Goal: Transaction & Acquisition: Purchase product/service

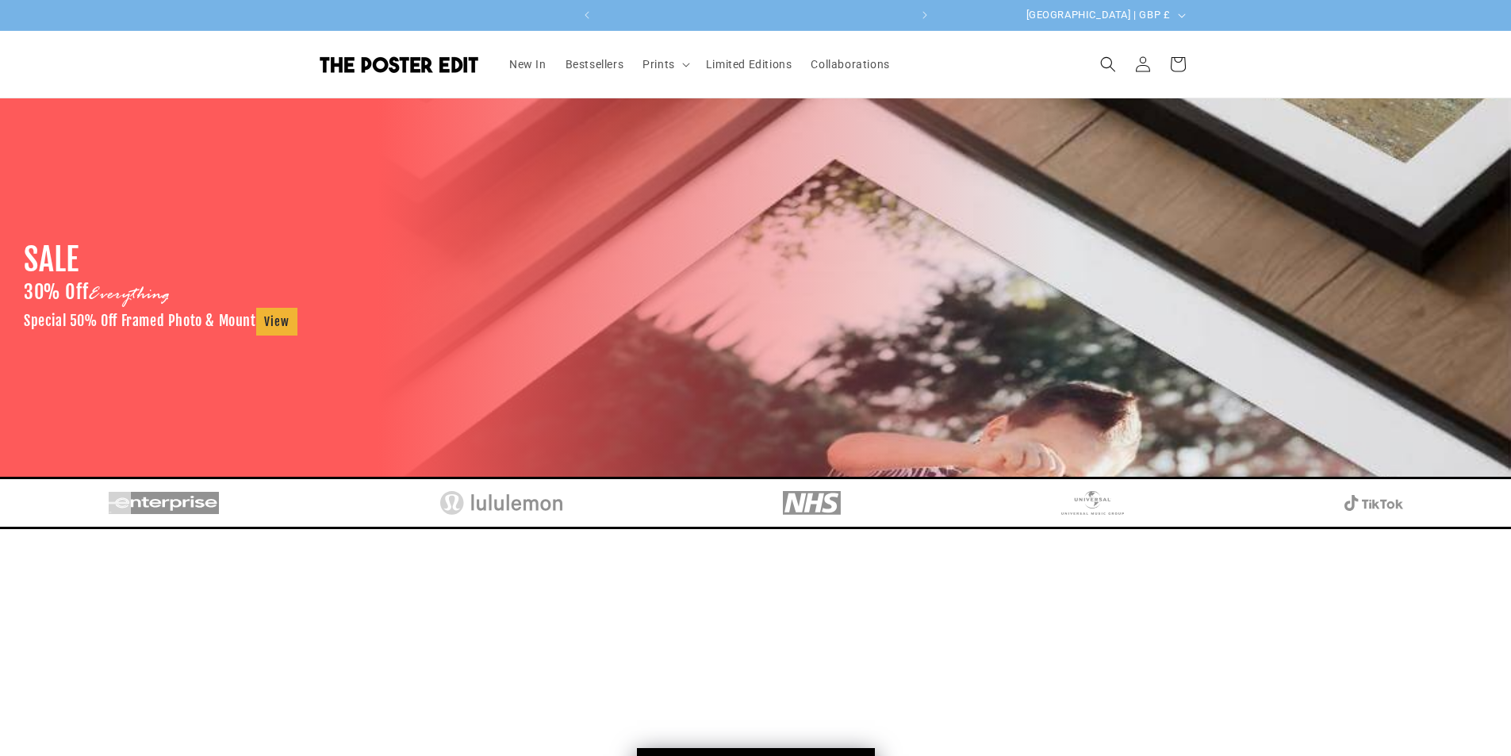
click at [458, 68] on img at bounding box center [399, 64] width 159 height 17
click at [679, 67] on summary "Prints" at bounding box center [664, 64] width 63 height 33
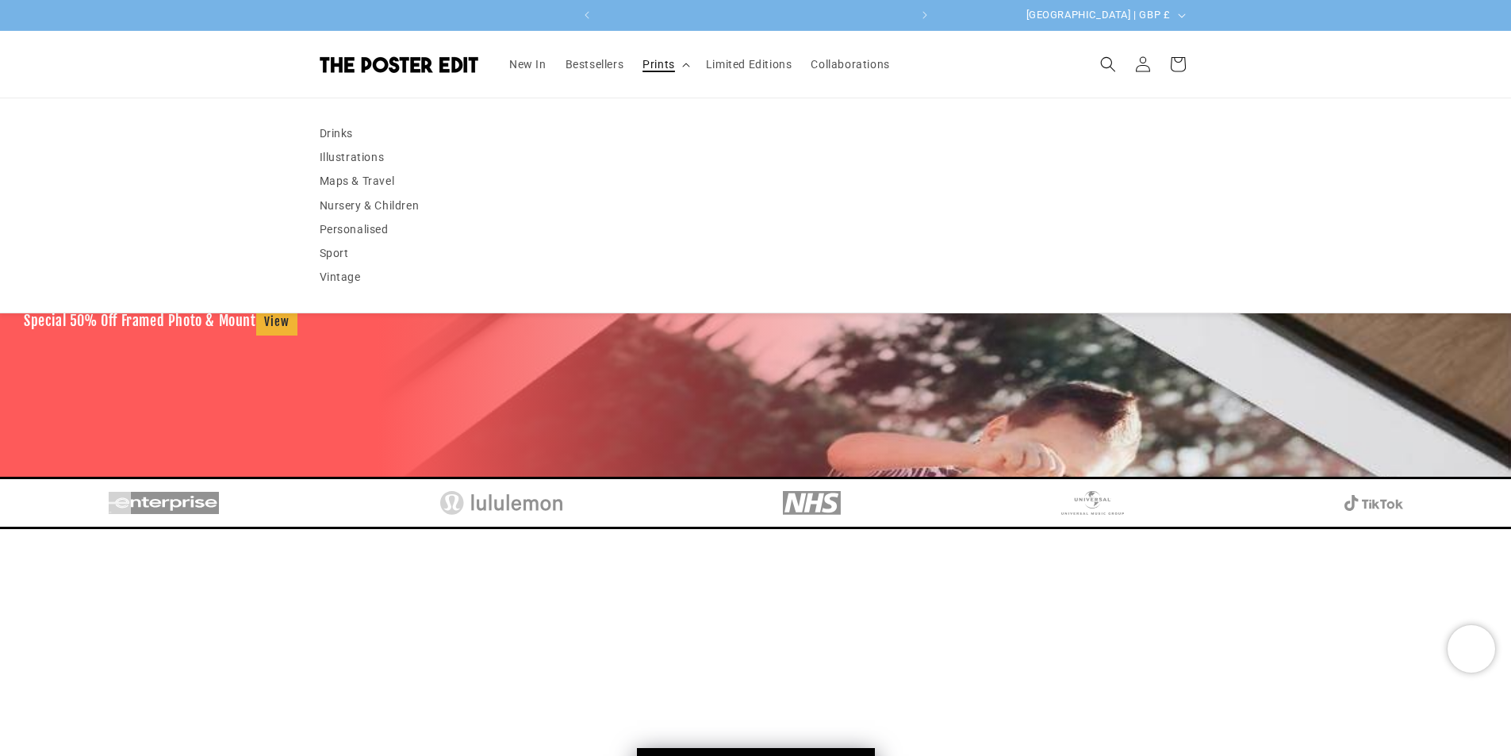
scroll to position [0, 0]
click at [392, 225] on link "Personalised" at bounding box center [756, 229] width 873 height 24
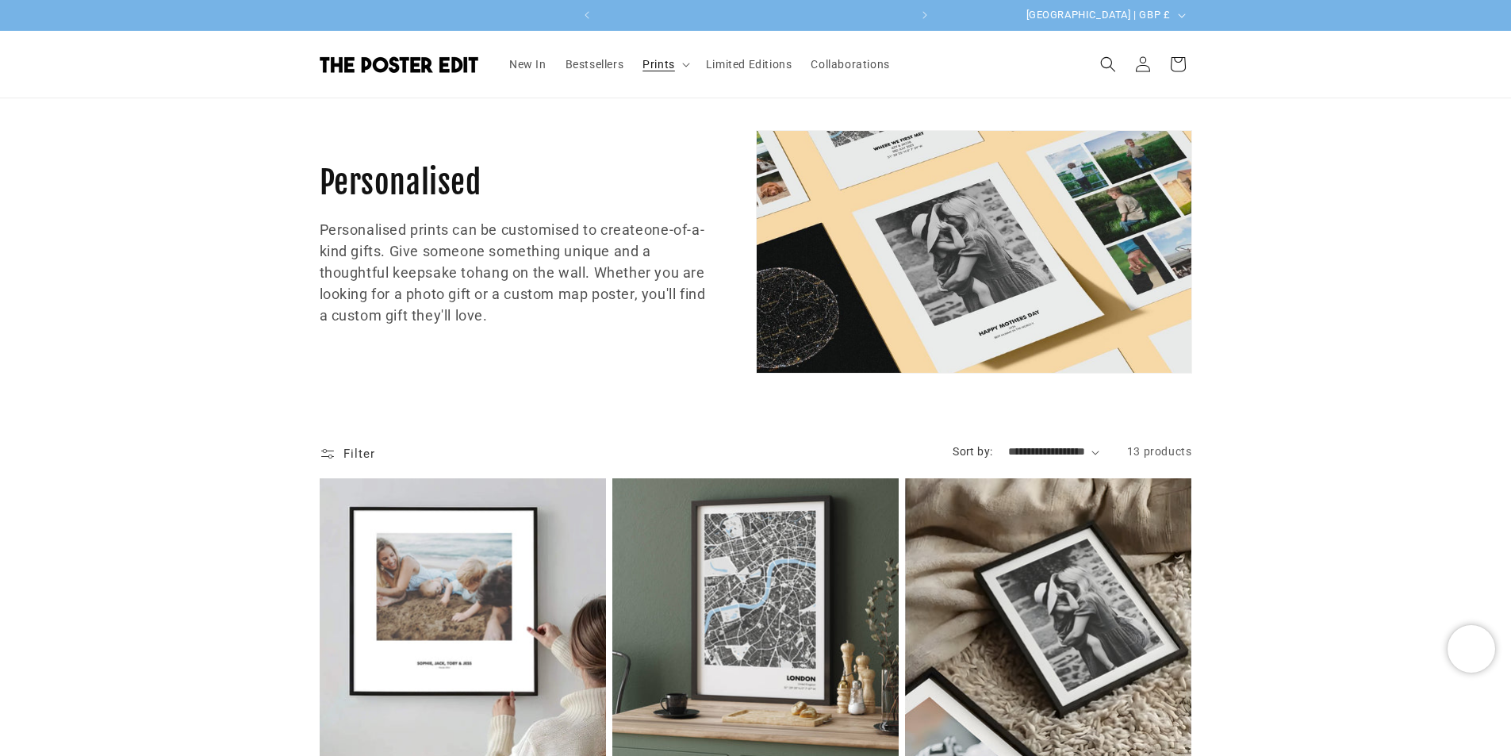
scroll to position [0, 309]
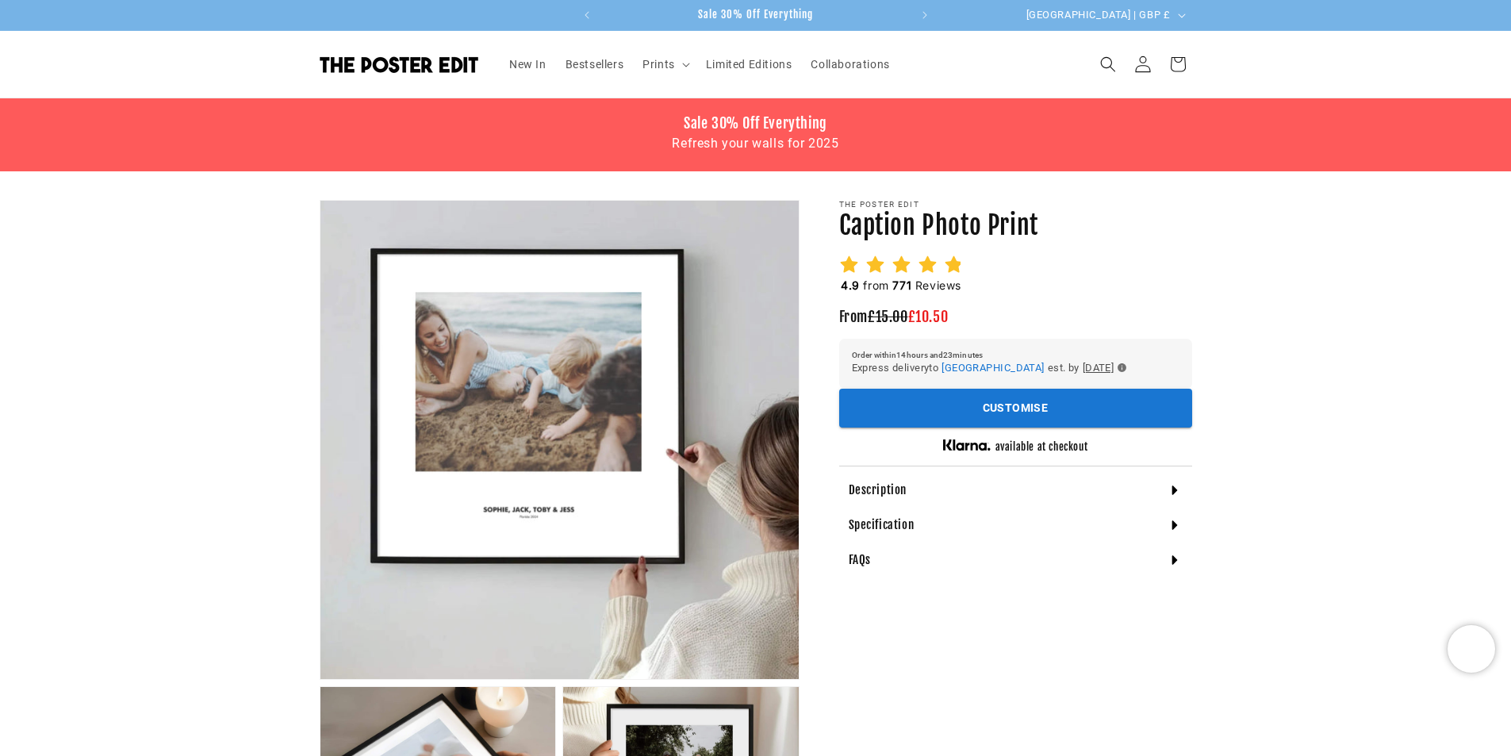
click at [1137, 71] on icon at bounding box center [1142, 64] width 17 height 17
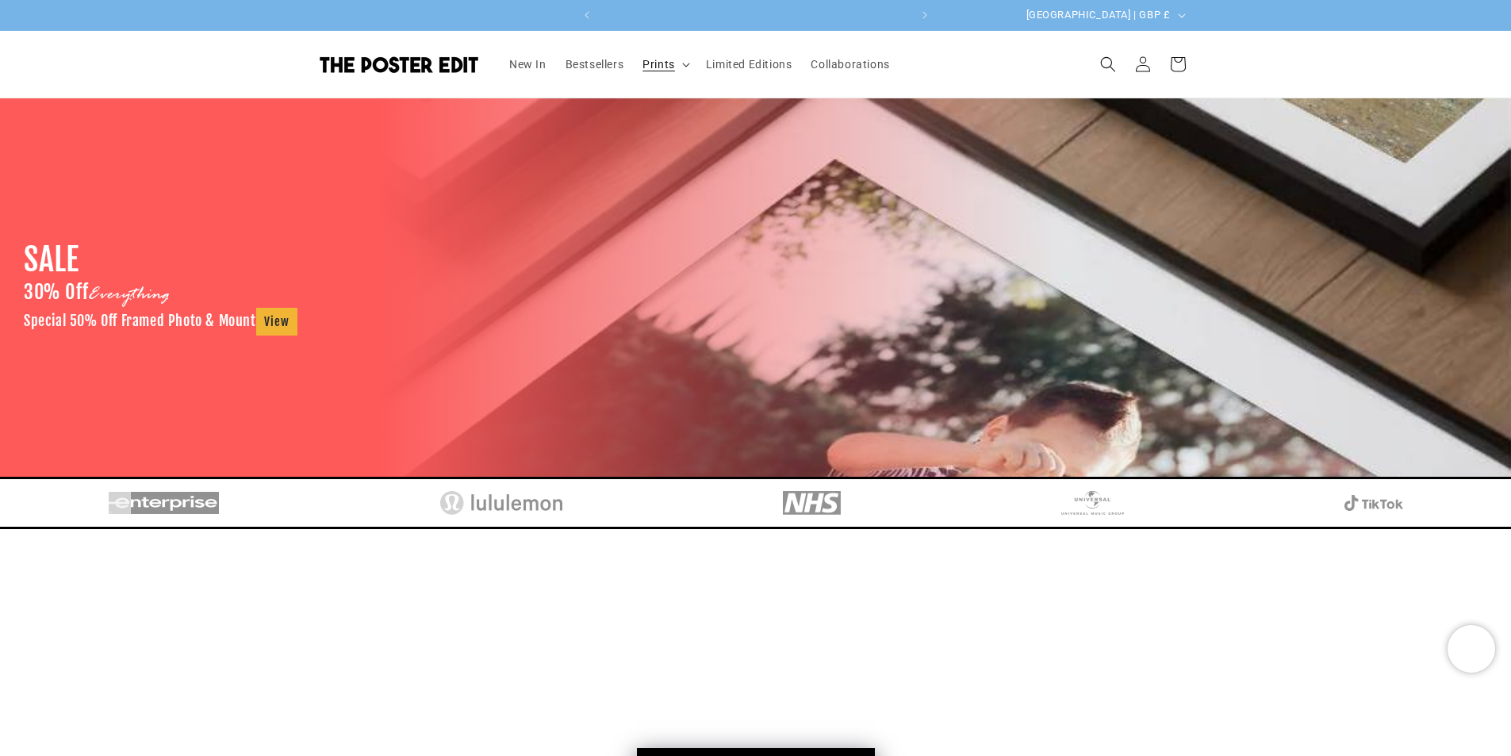
click at [677, 59] on summary "Prints" at bounding box center [664, 64] width 63 height 33
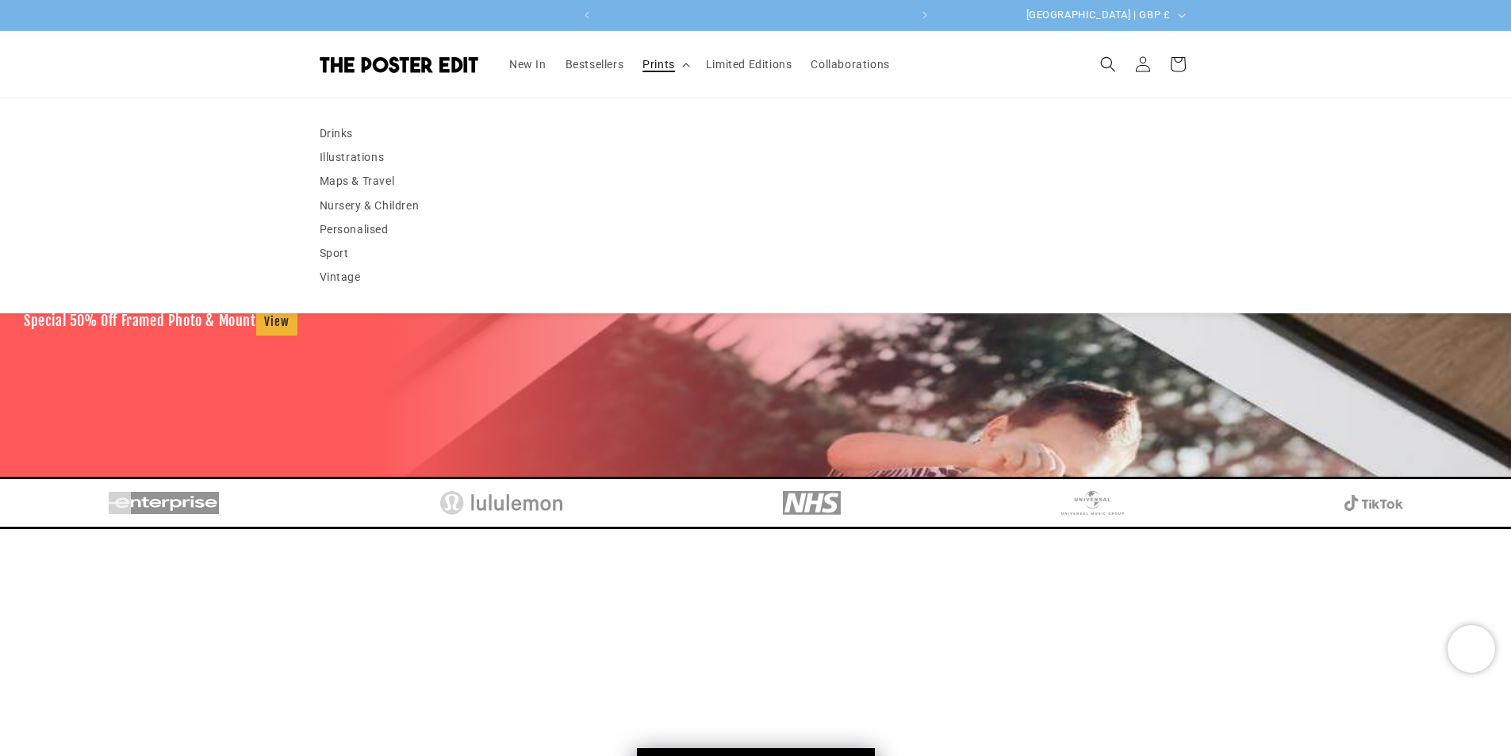
scroll to position [0, 309]
click at [355, 234] on link "Personalised" at bounding box center [756, 229] width 873 height 24
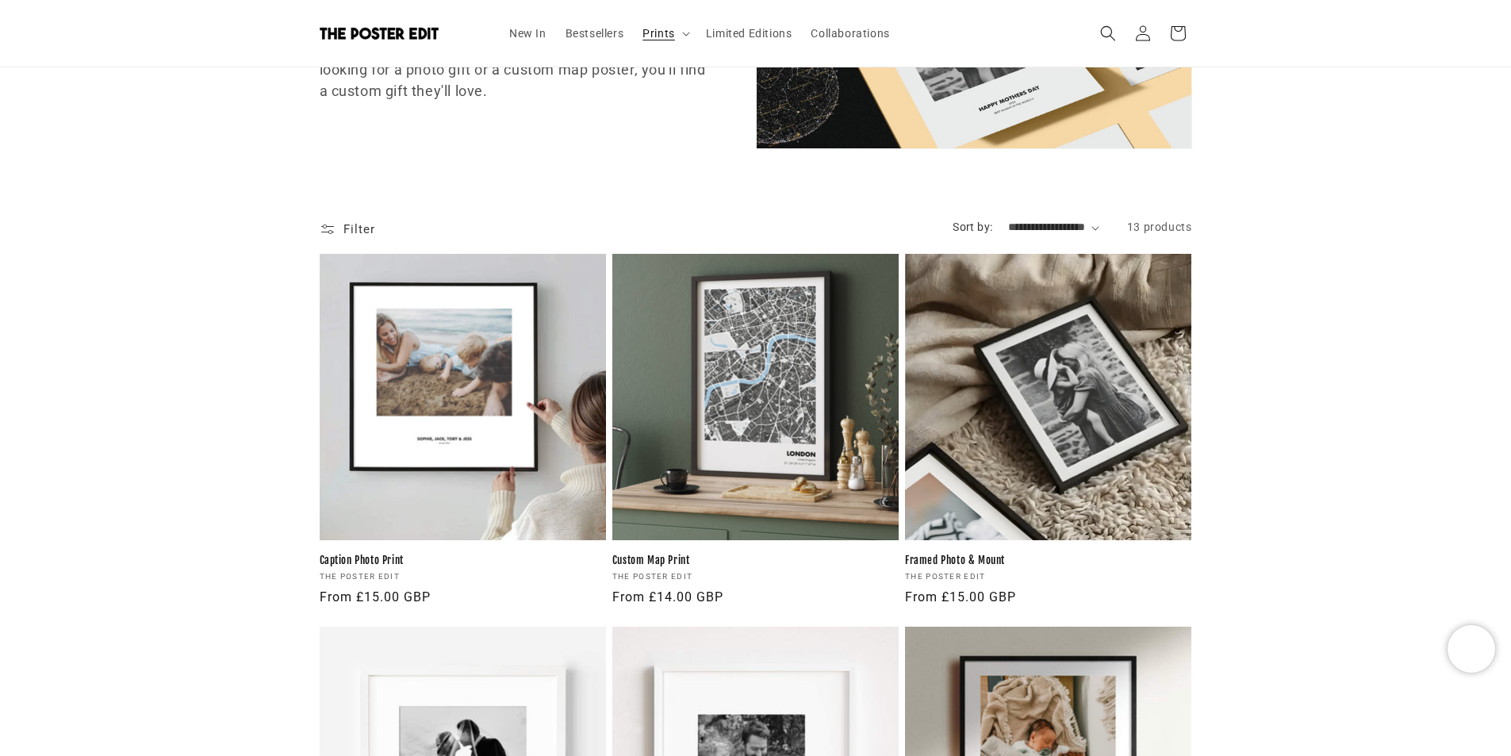
scroll to position [212, 0]
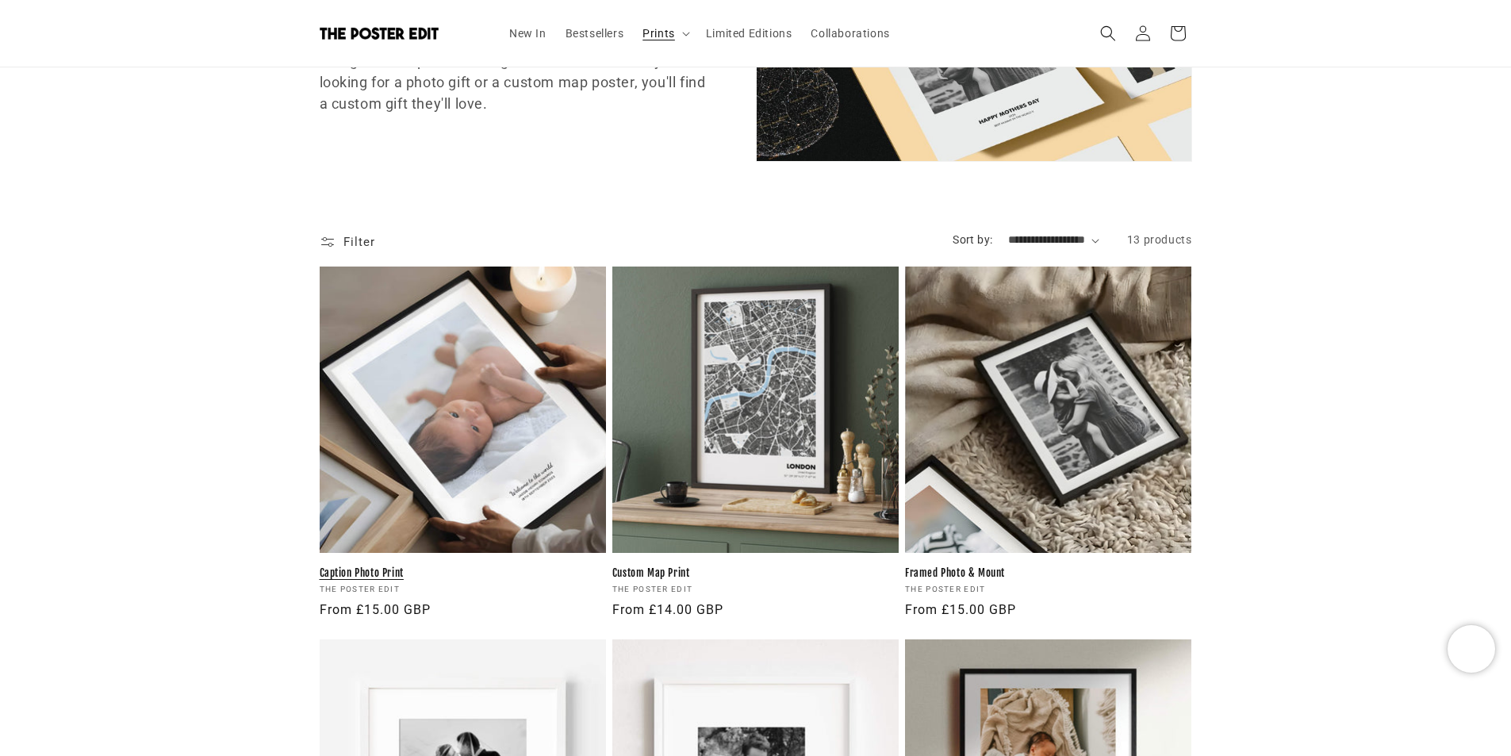
click at [455, 566] on link "Caption Photo Print" at bounding box center [463, 572] width 286 height 13
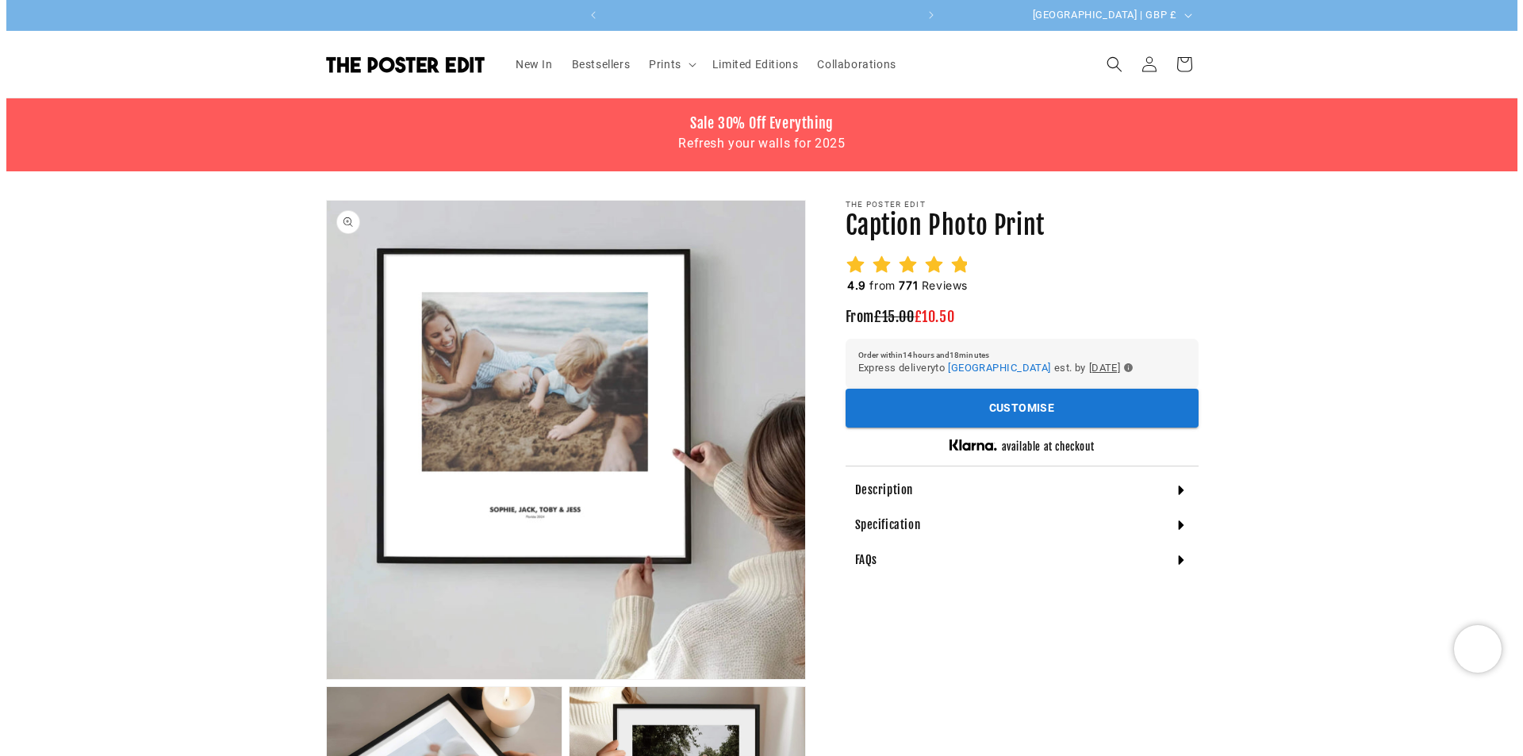
scroll to position [0, 309]
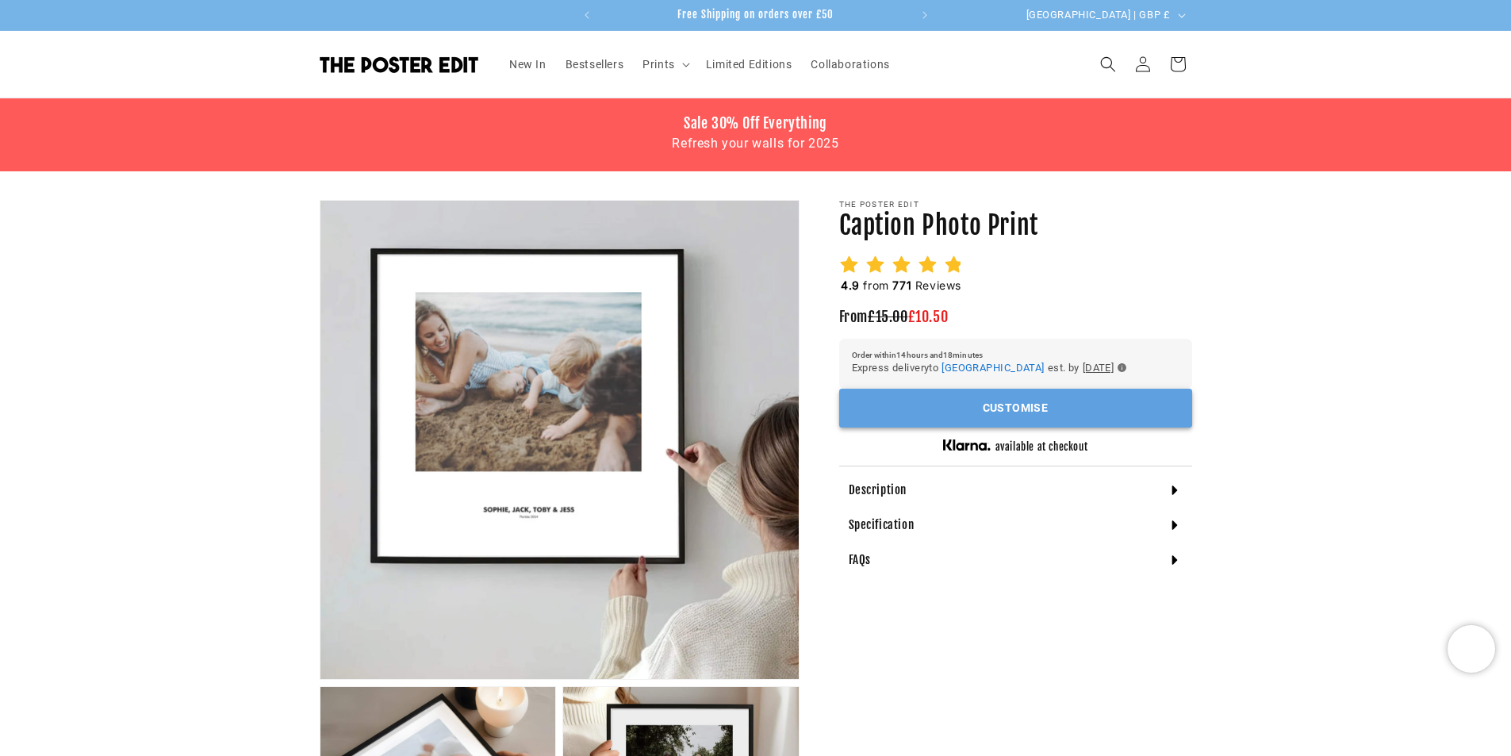
click at [973, 421] on button "Customise" at bounding box center [1015, 408] width 353 height 39
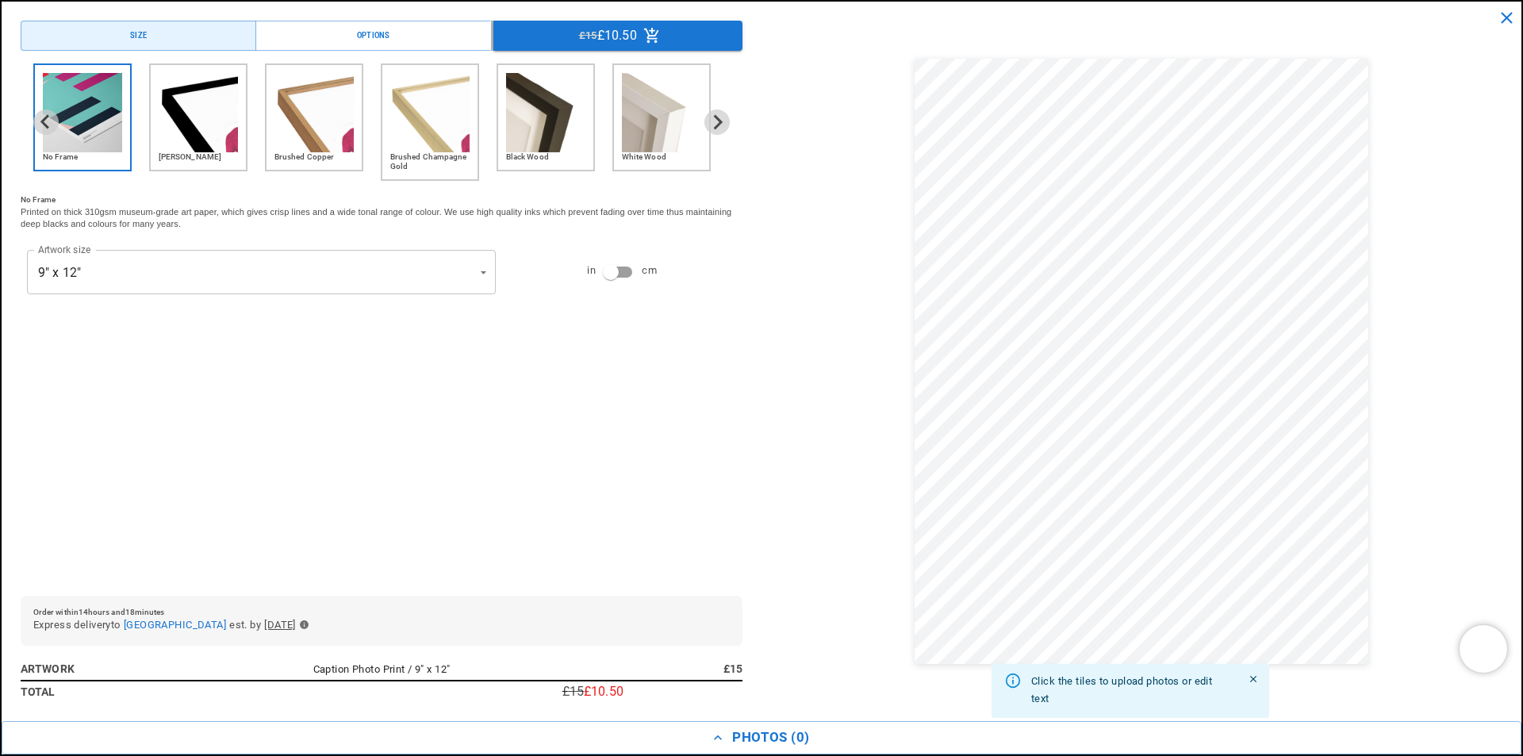
scroll to position [0, 0]
click at [202, 100] on img "2 of 6" at bounding box center [198, 112] width 79 height 79
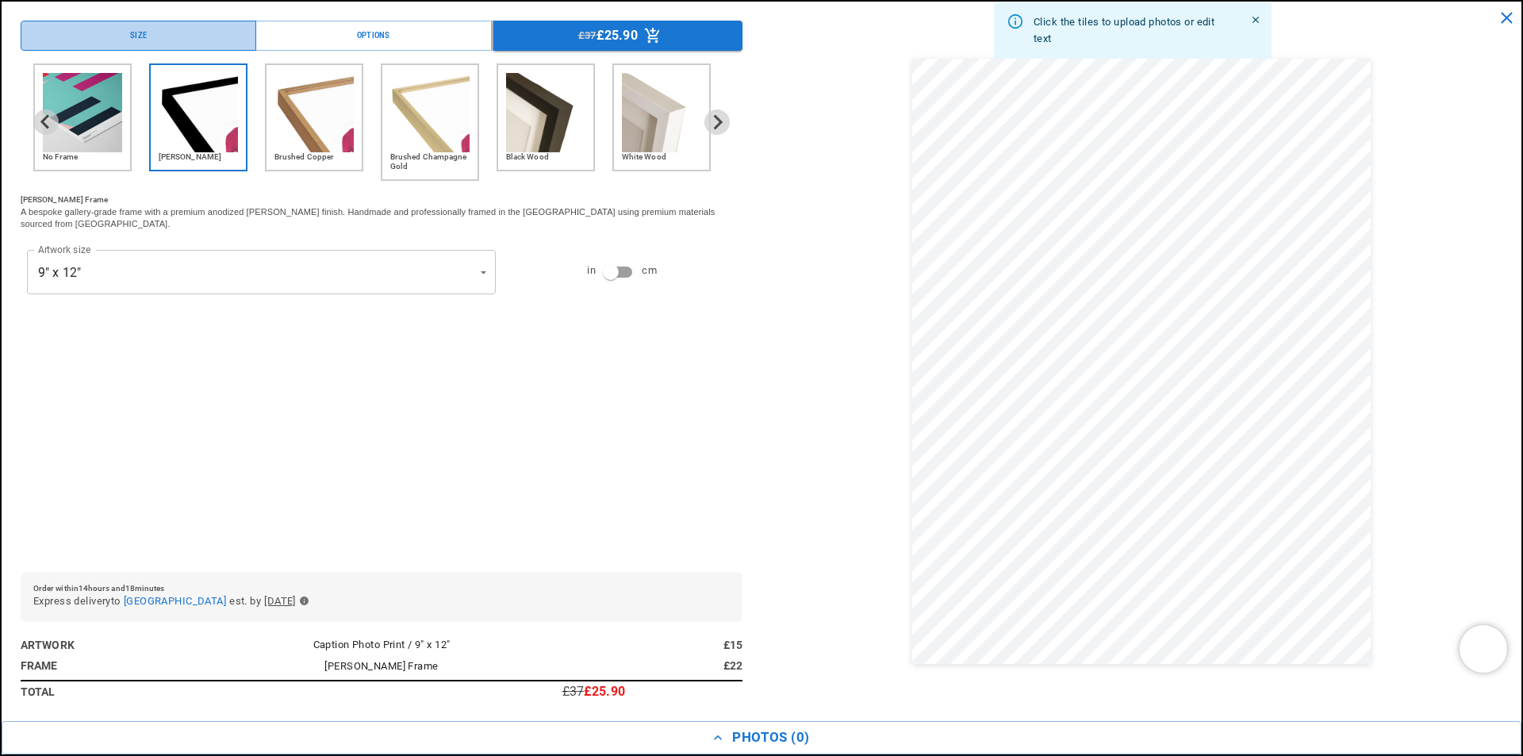
click at [147, 39] on button "Size" at bounding box center [139, 36] width 236 height 30
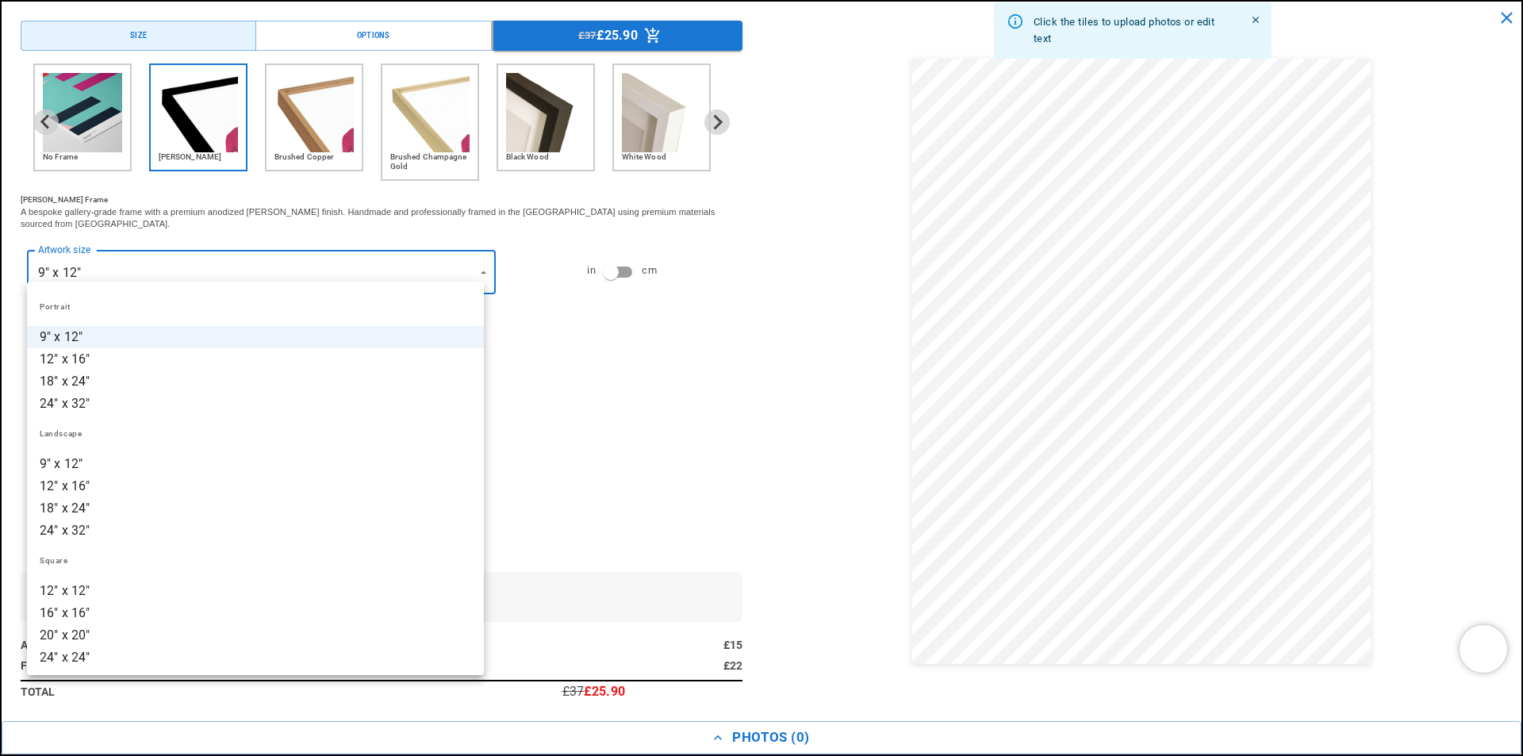
click at [612, 253] on div at bounding box center [761, 378] width 1523 height 756
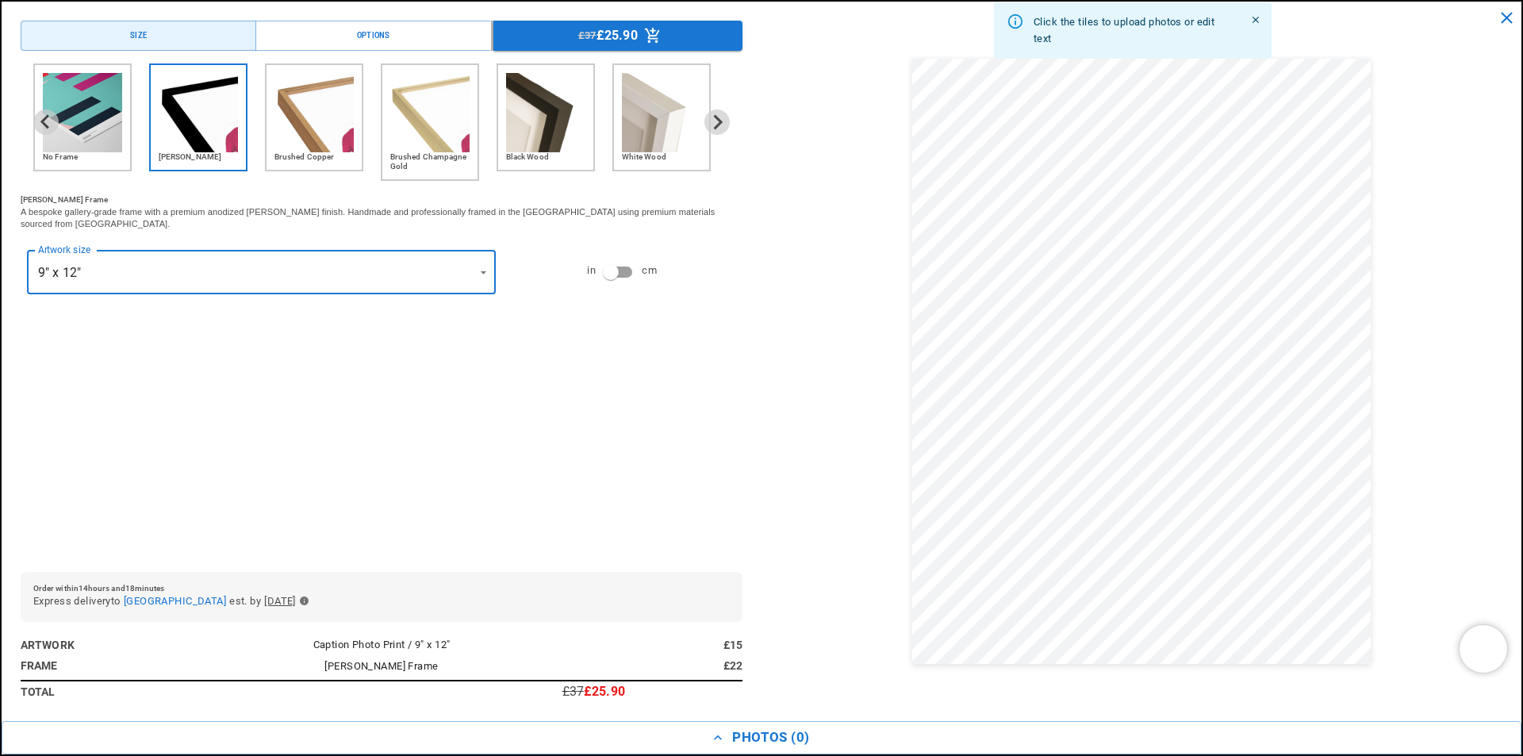
scroll to position [0, 619]
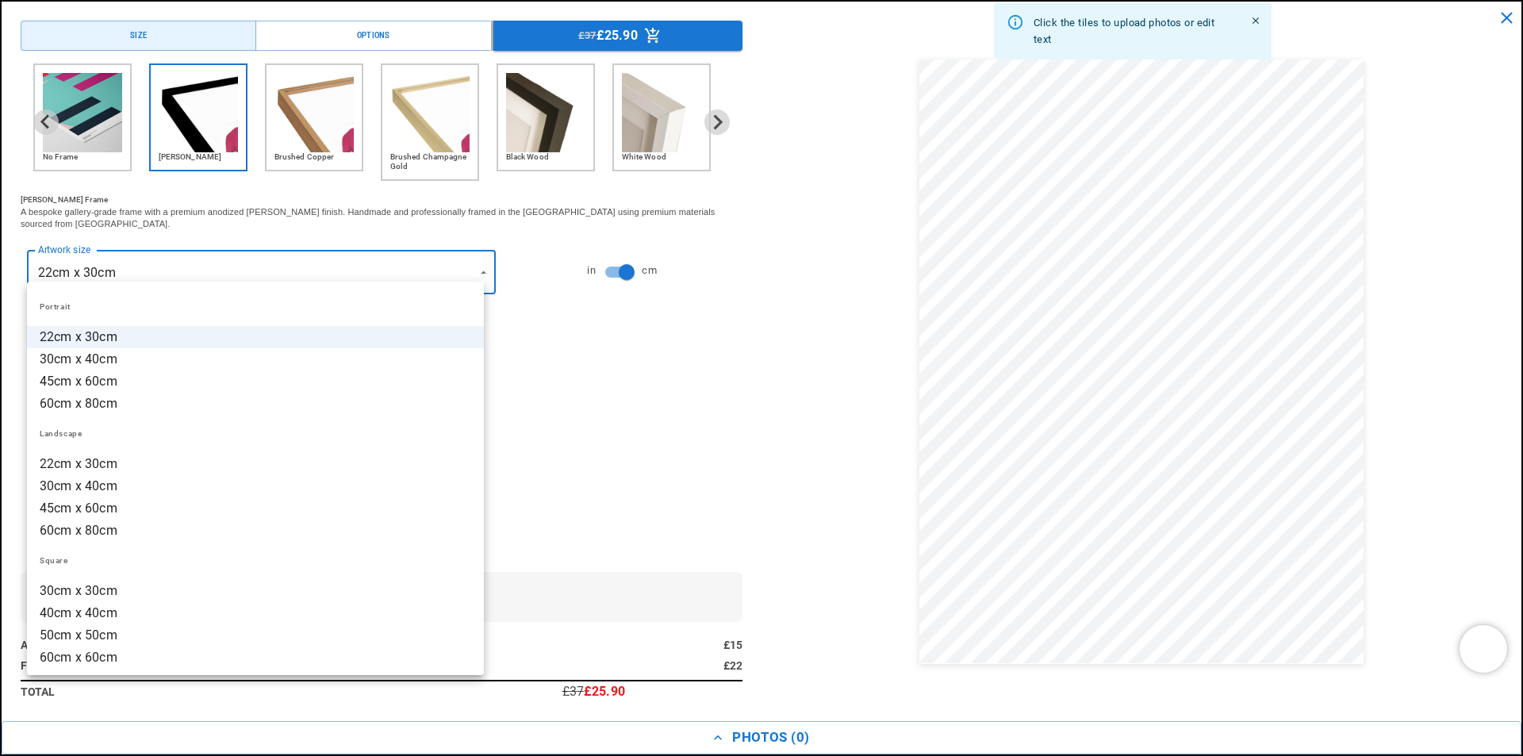
click at [247, 617] on li "40cm x 40cm" at bounding box center [255, 613] width 457 height 22
type input "**********"
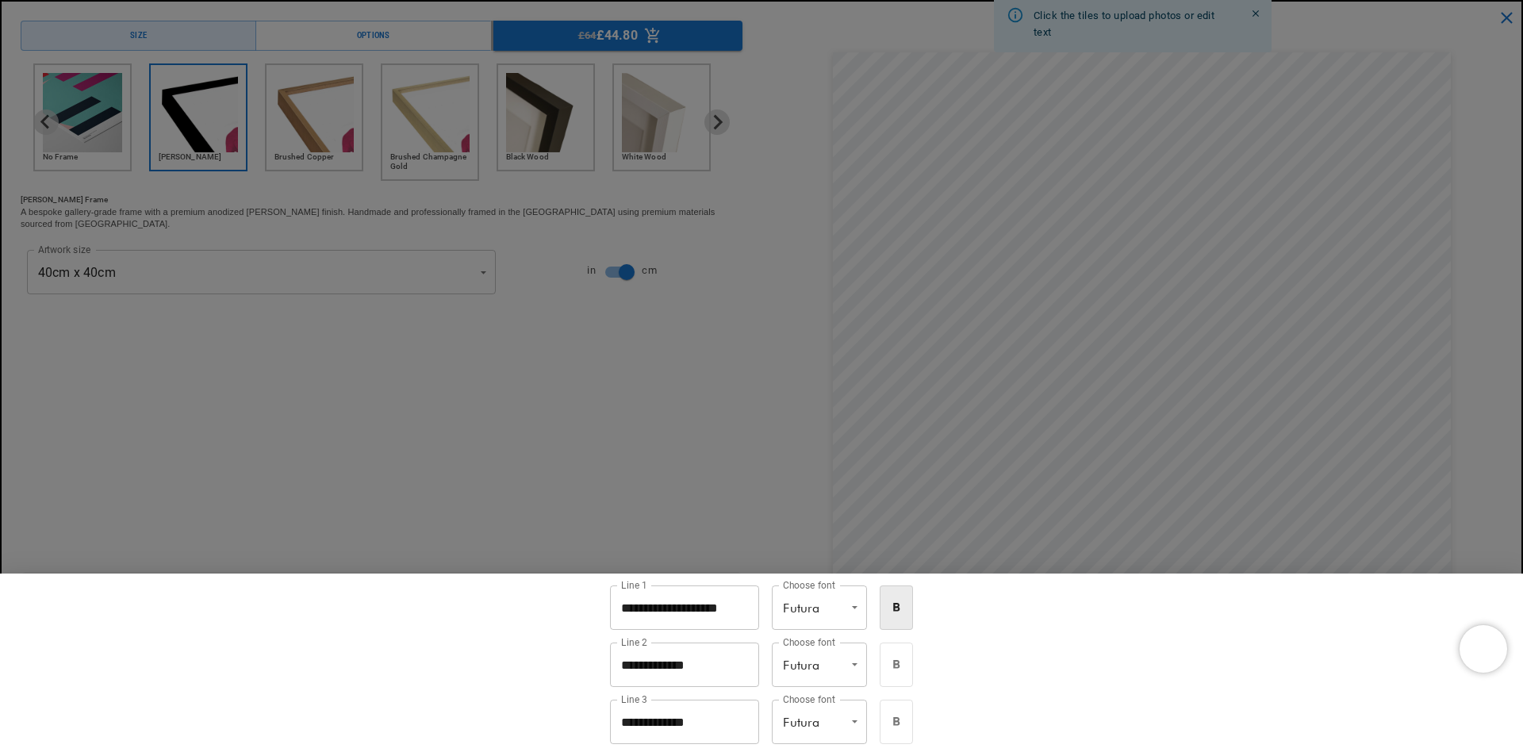
scroll to position [0, 309]
click at [652, 323] on div at bounding box center [761, 378] width 1523 height 756
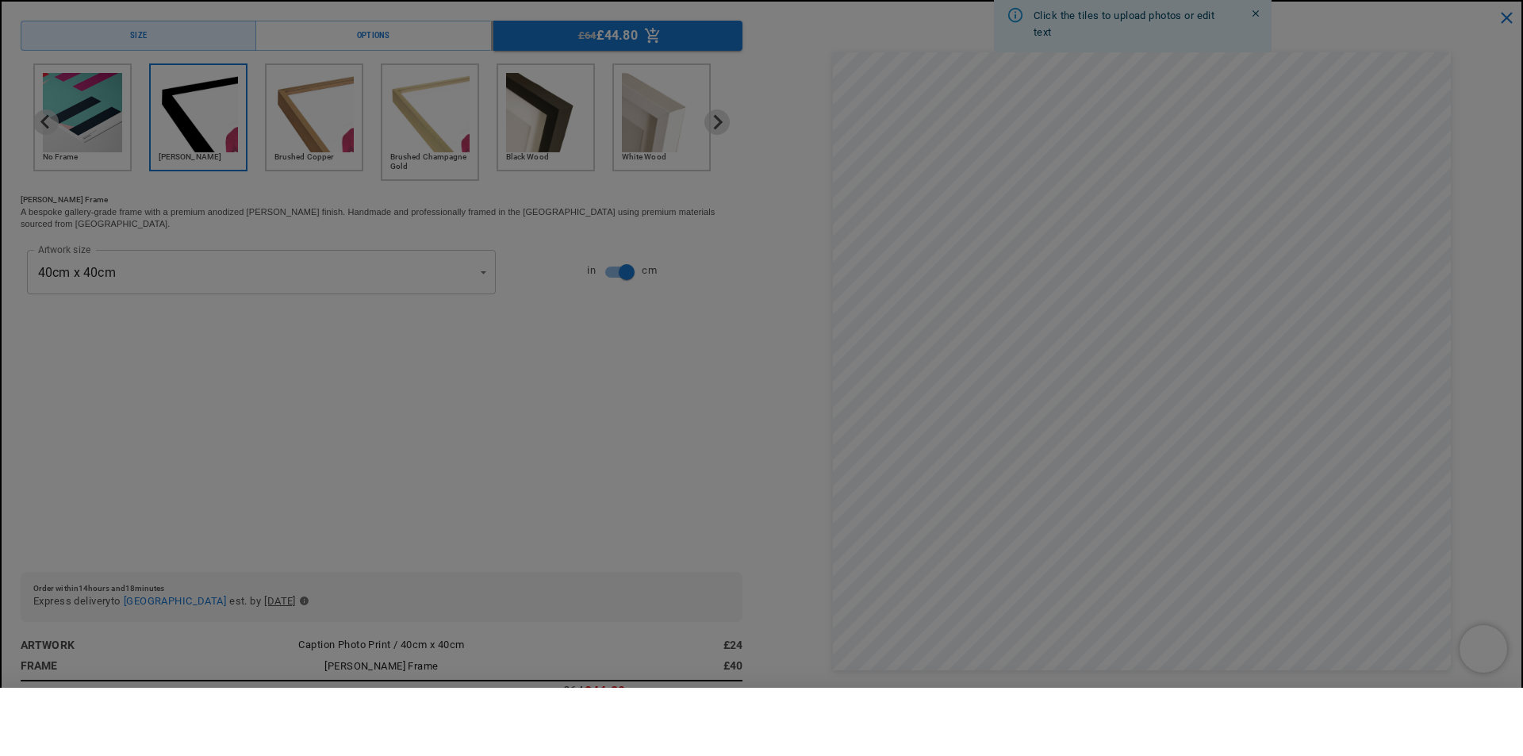
scroll to position [0, 619]
click at [712, 724] on div "button" at bounding box center [747, 720] width 100 height 25
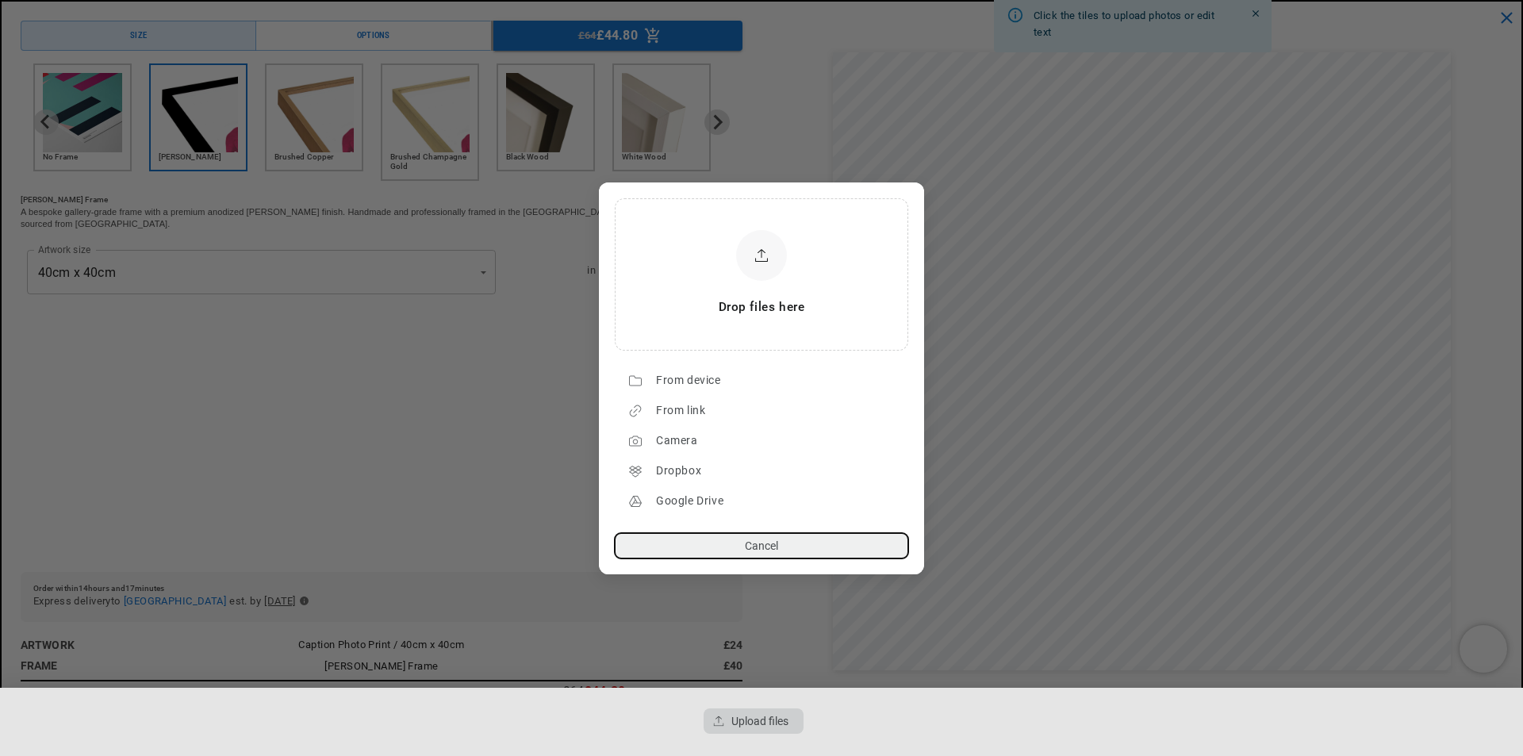
scroll to position [0, 0]
click at [759, 379] on div "From device" at bounding box center [778, 380] width 244 height 25
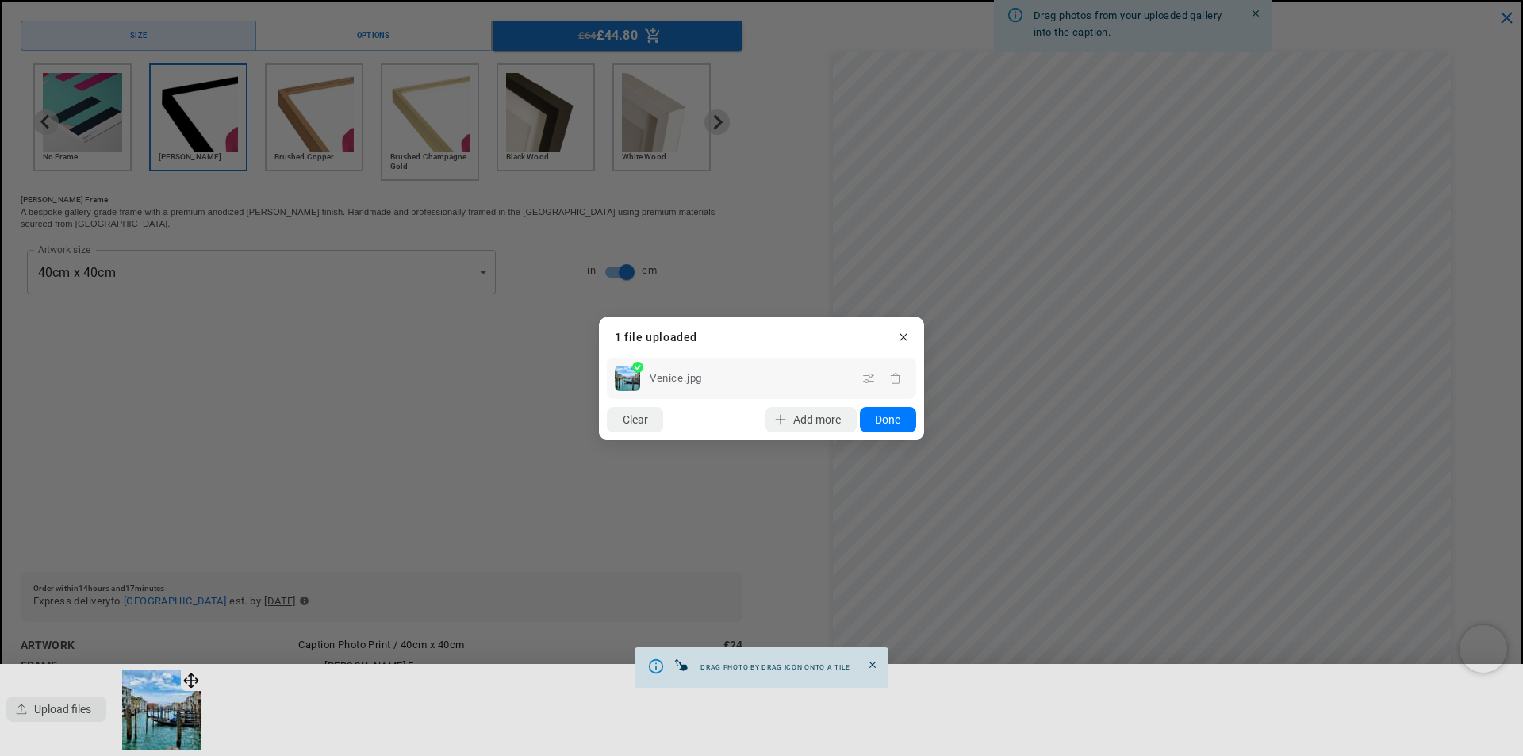
drag, startPoint x: 198, startPoint y: 668, endPoint x: 1130, endPoint y: 209, distance: 1038.8
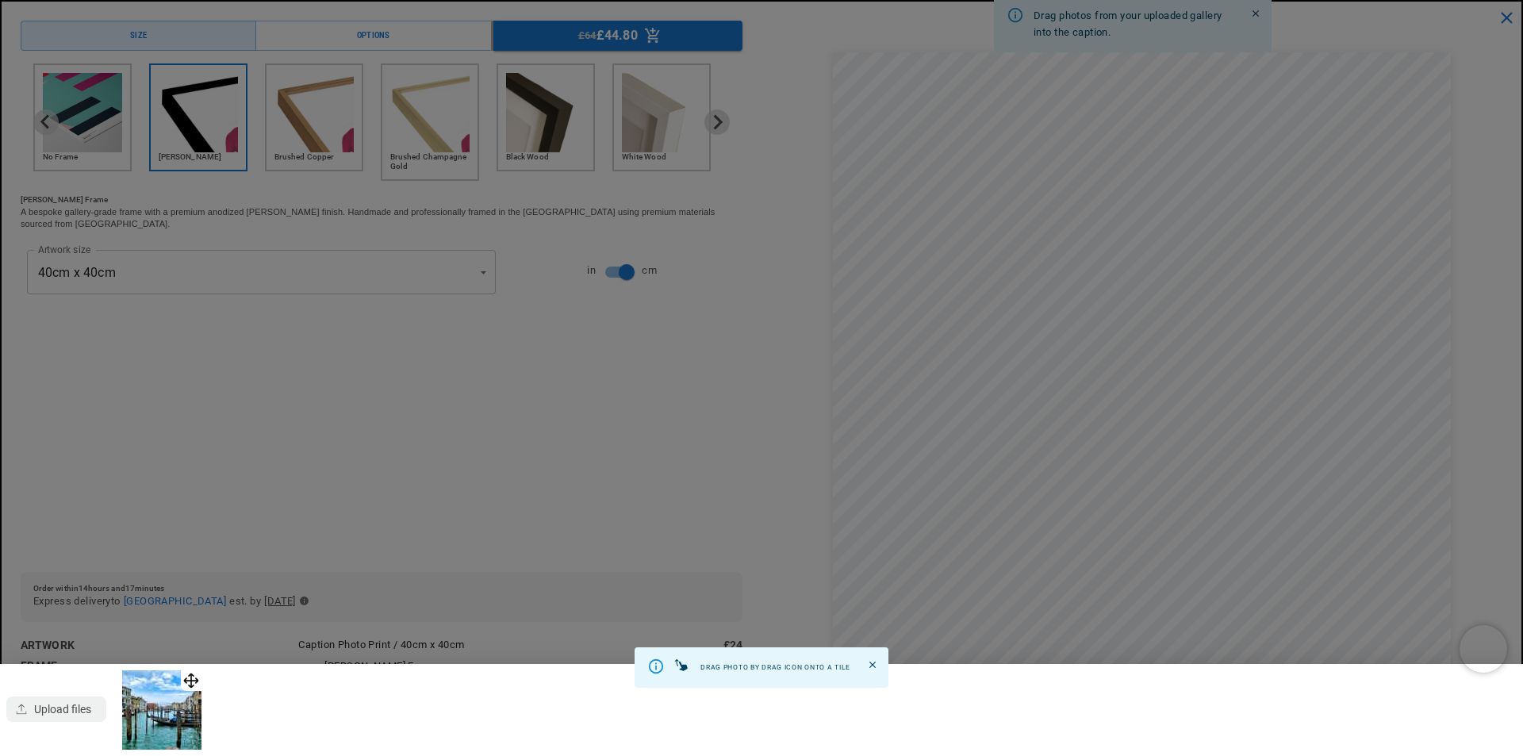
click at [762, 382] on dialog "Drop files here From device From link Camera Dropbox Google Drive Cancel Powere…" at bounding box center [762, 394] width 0 height 25
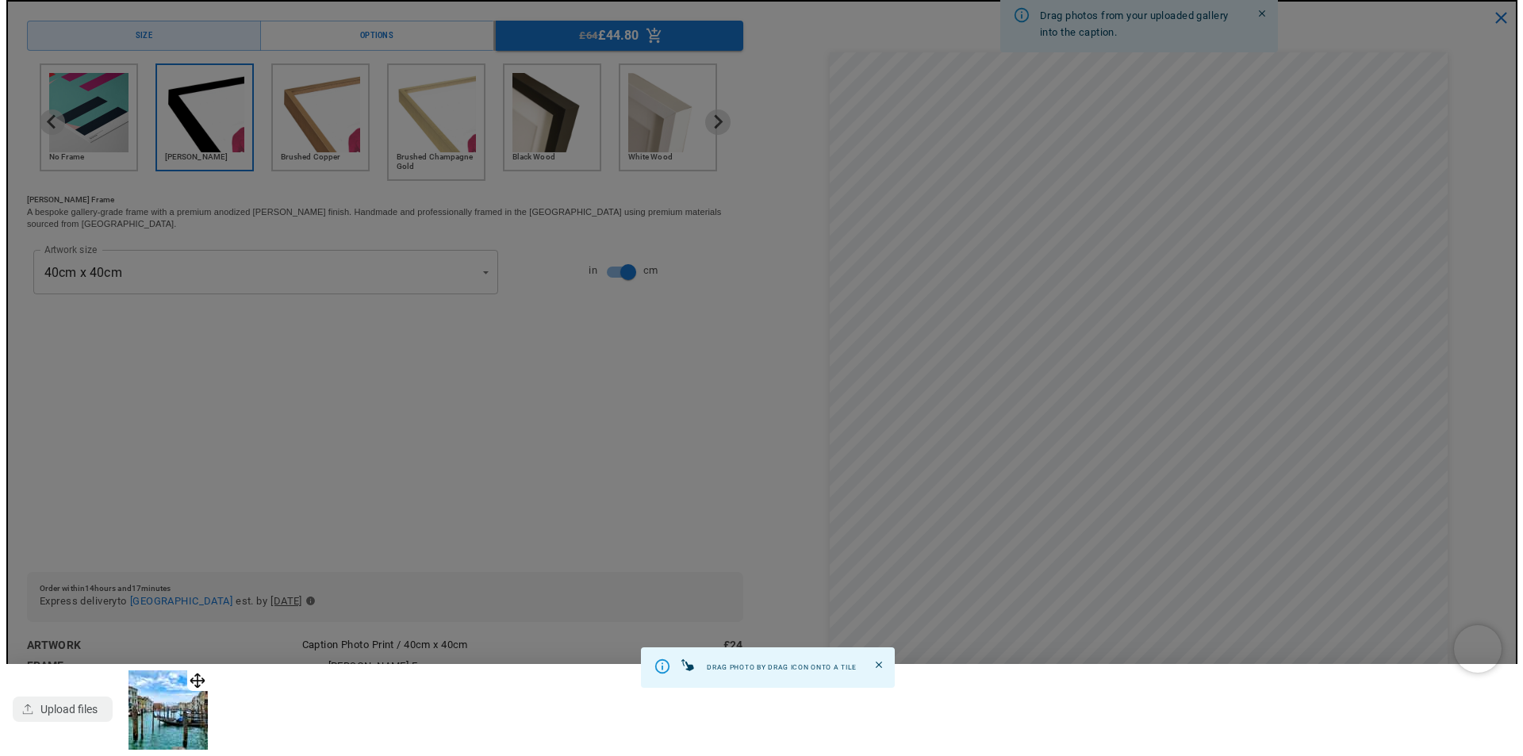
scroll to position [0, 309]
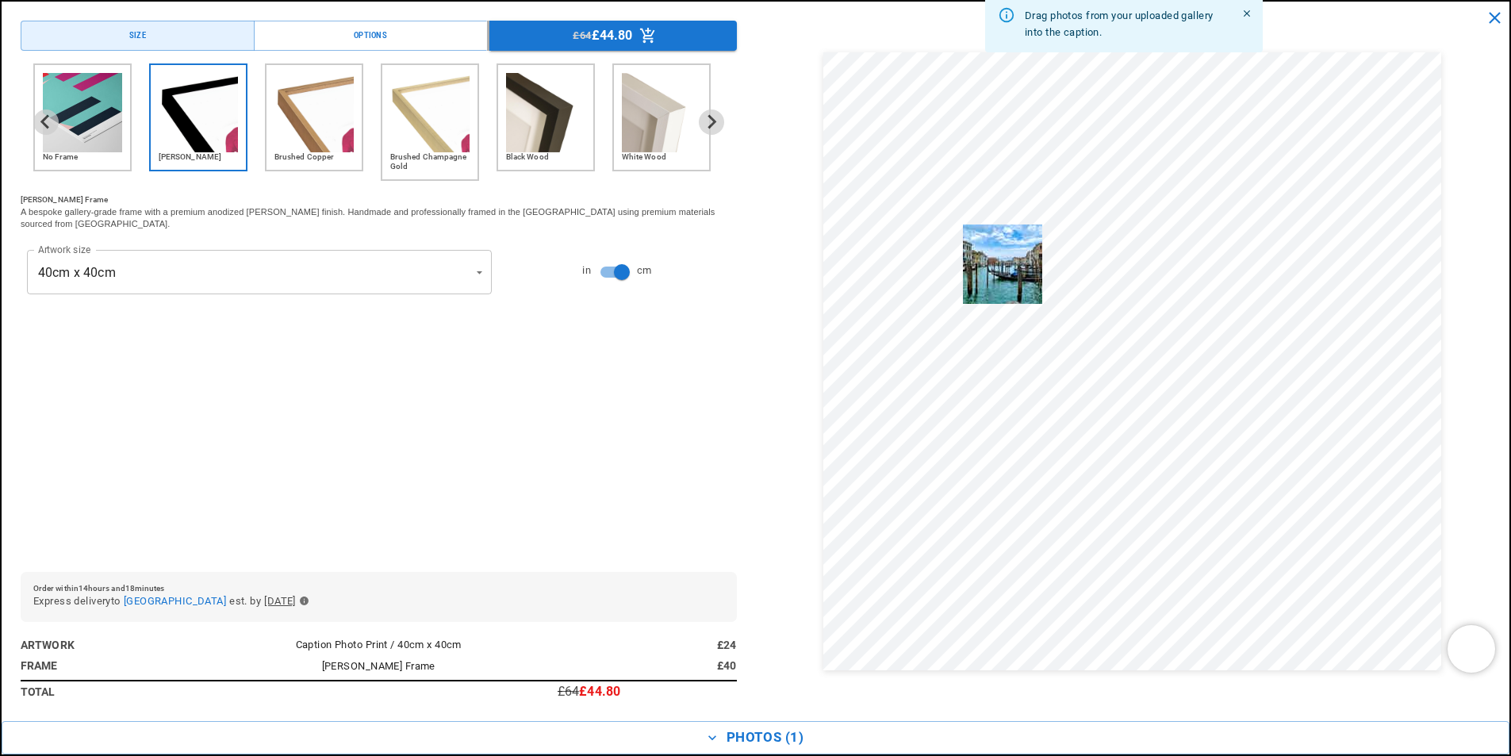
drag, startPoint x: 197, startPoint y: 662, endPoint x: 1030, endPoint y: 228, distance: 939.2
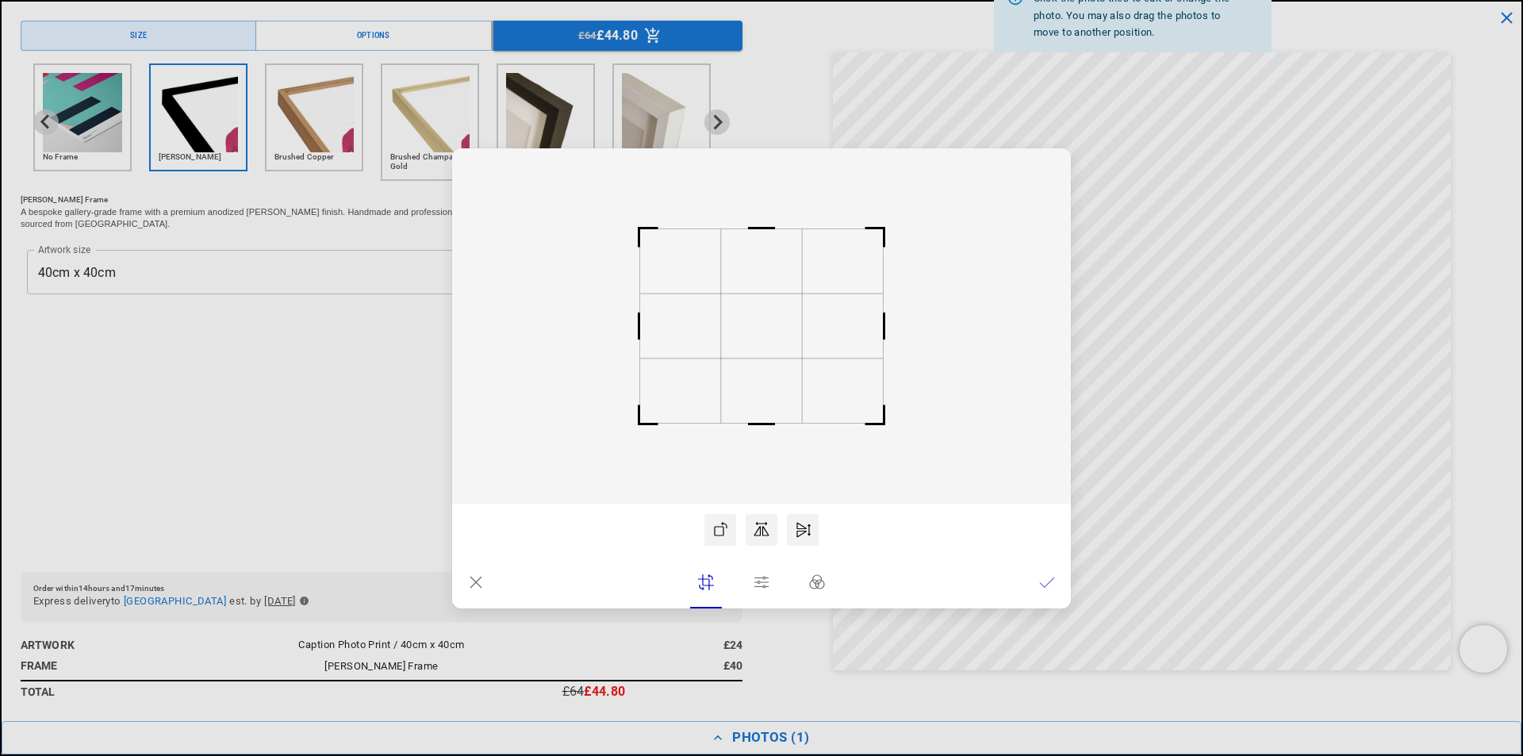
scroll to position [0, 0]
drag, startPoint x: 813, startPoint y: 303, endPoint x: 810, endPoint y: 317, distance: 13.9
click at [810, 317] on rect at bounding box center [761, 325] width 619 height 355
drag, startPoint x: 762, startPoint y: 319, endPoint x: 762, endPoint y: 331, distance: 11.9
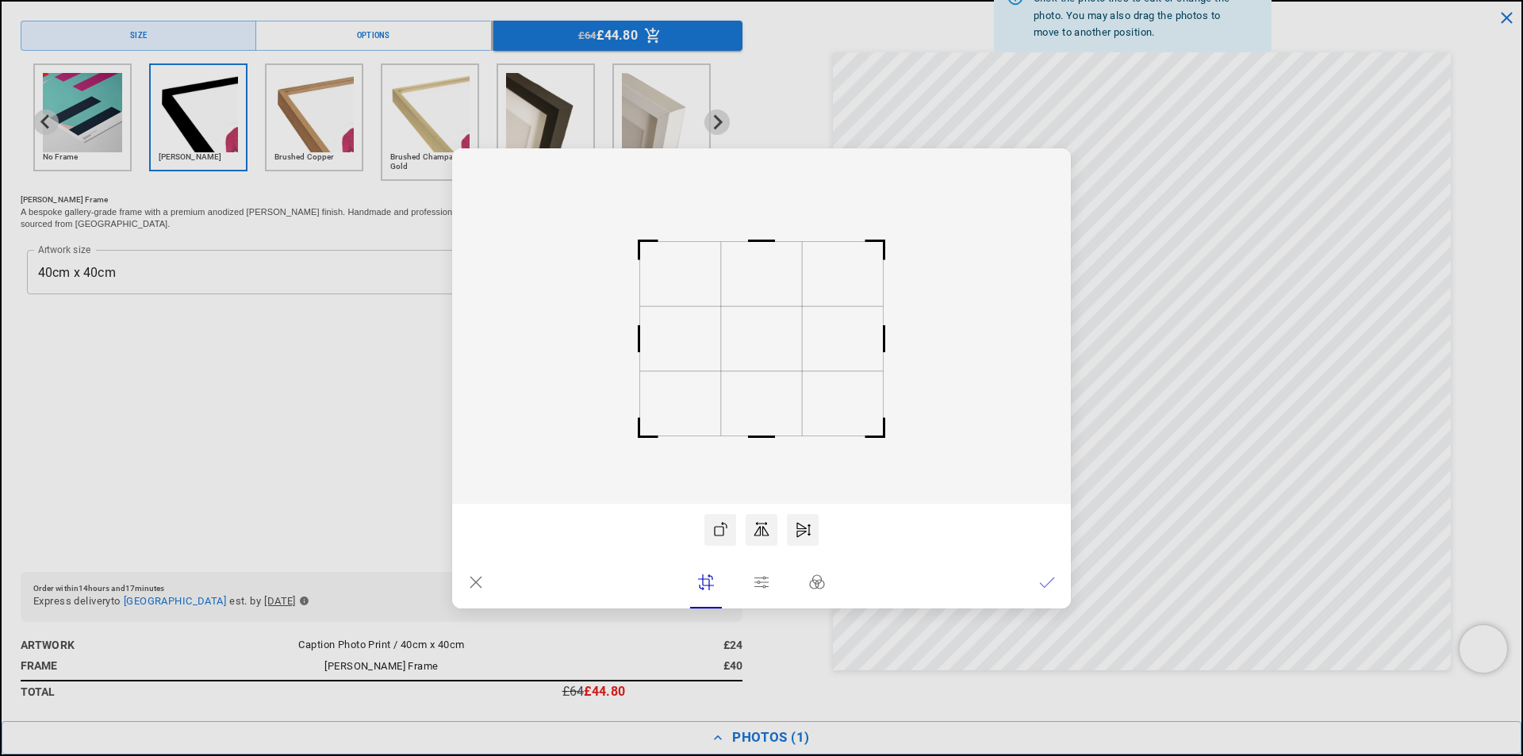
click at [762, 331] on rect at bounding box center [761, 338] width 81 height 64
click at [923, 404] on rect at bounding box center [761, 325] width 619 height 355
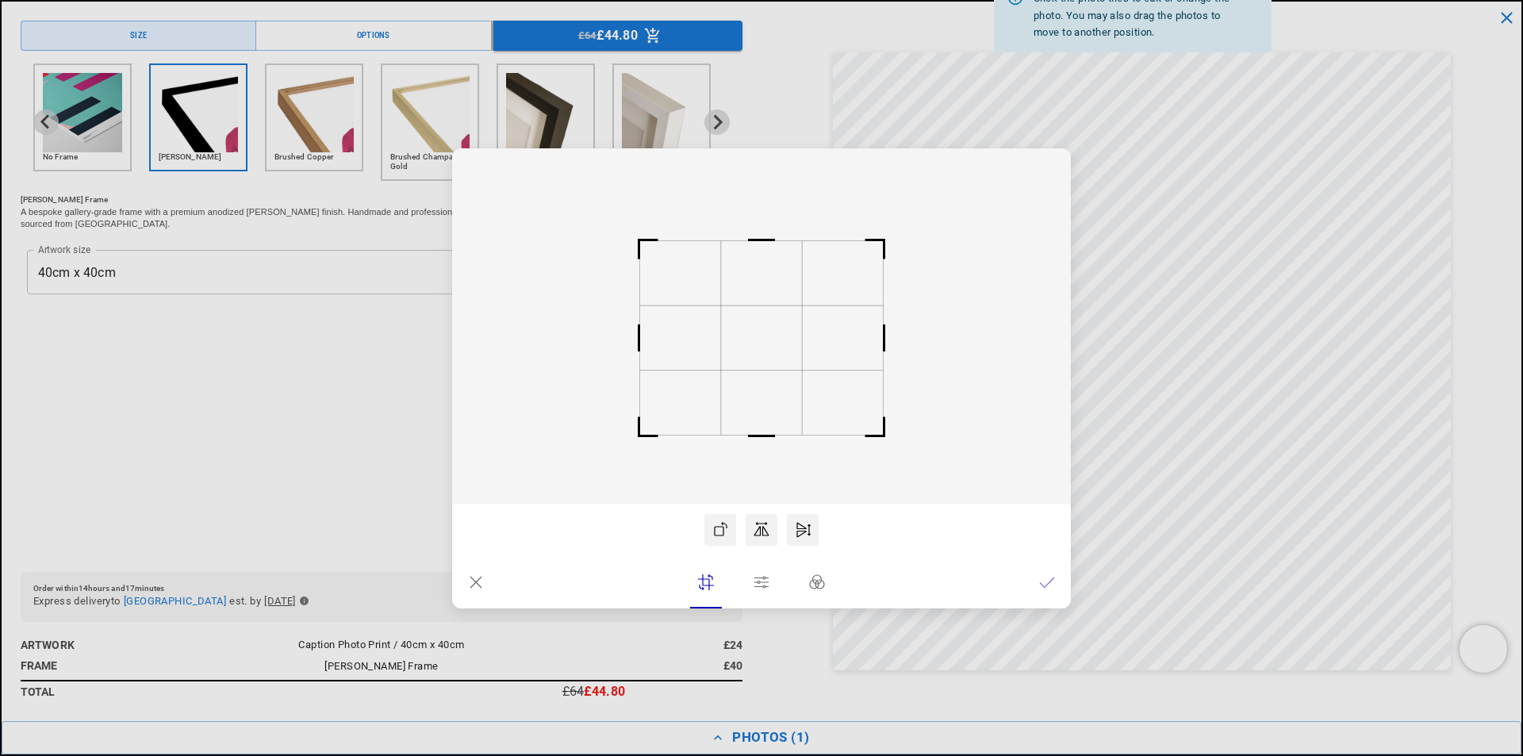
click at [1054, 574] on icon at bounding box center [1047, 582] width 16 height 16
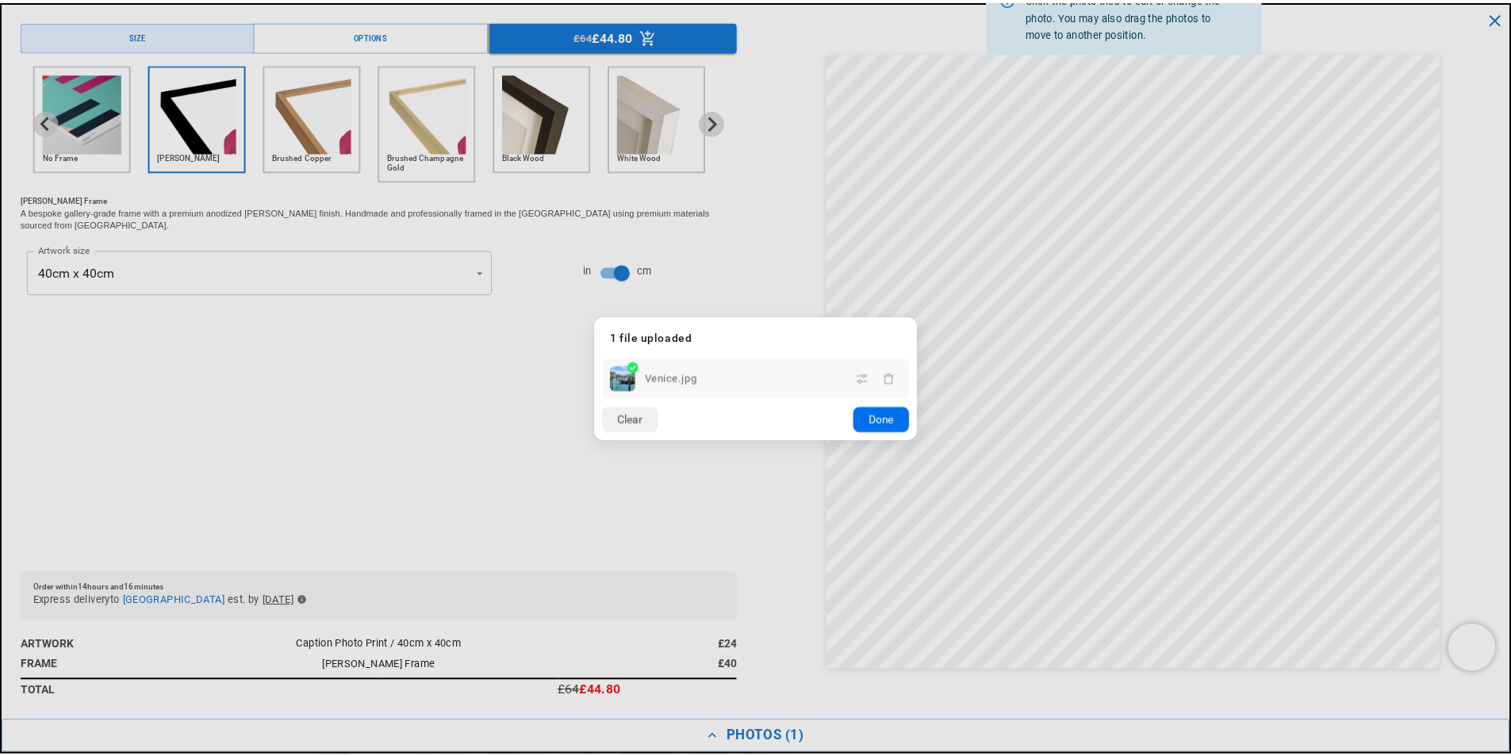
scroll to position [0, 619]
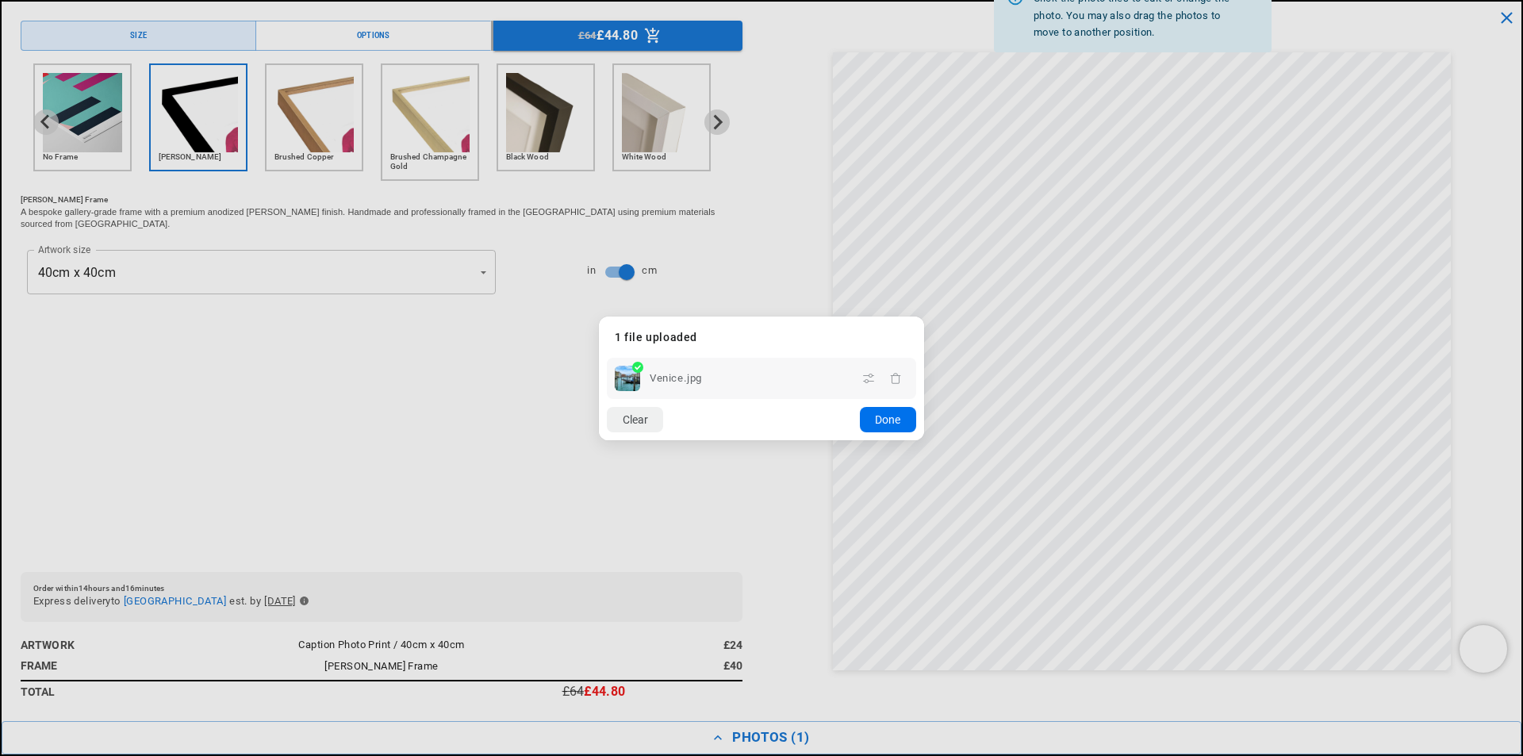
click at [900, 412] on button "Done" at bounding box center [888, 419] width 56 height 25
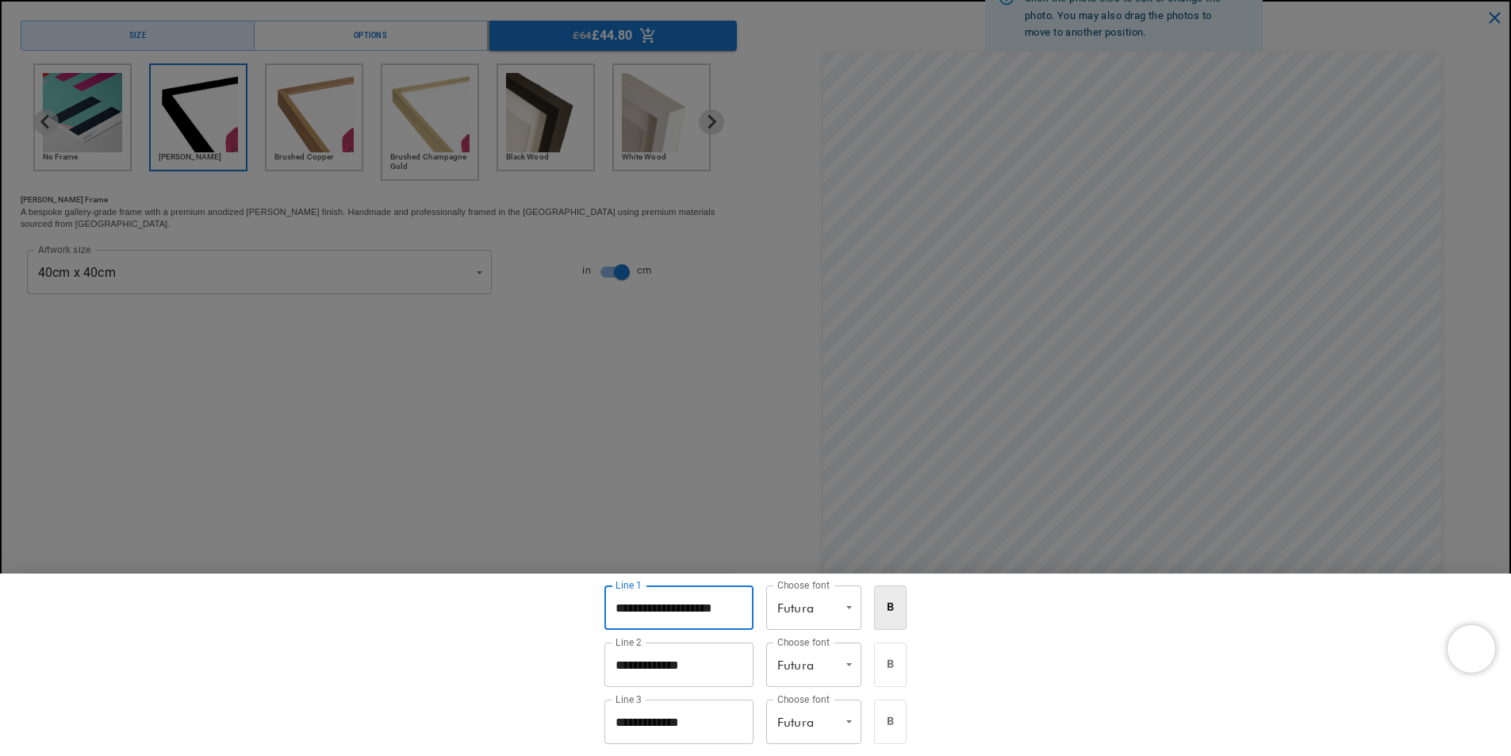
scroll to position [0, 0]
click at [688, 603] on input "**********" at bounding box center [679, 607] width 149 height 44
type input "*"
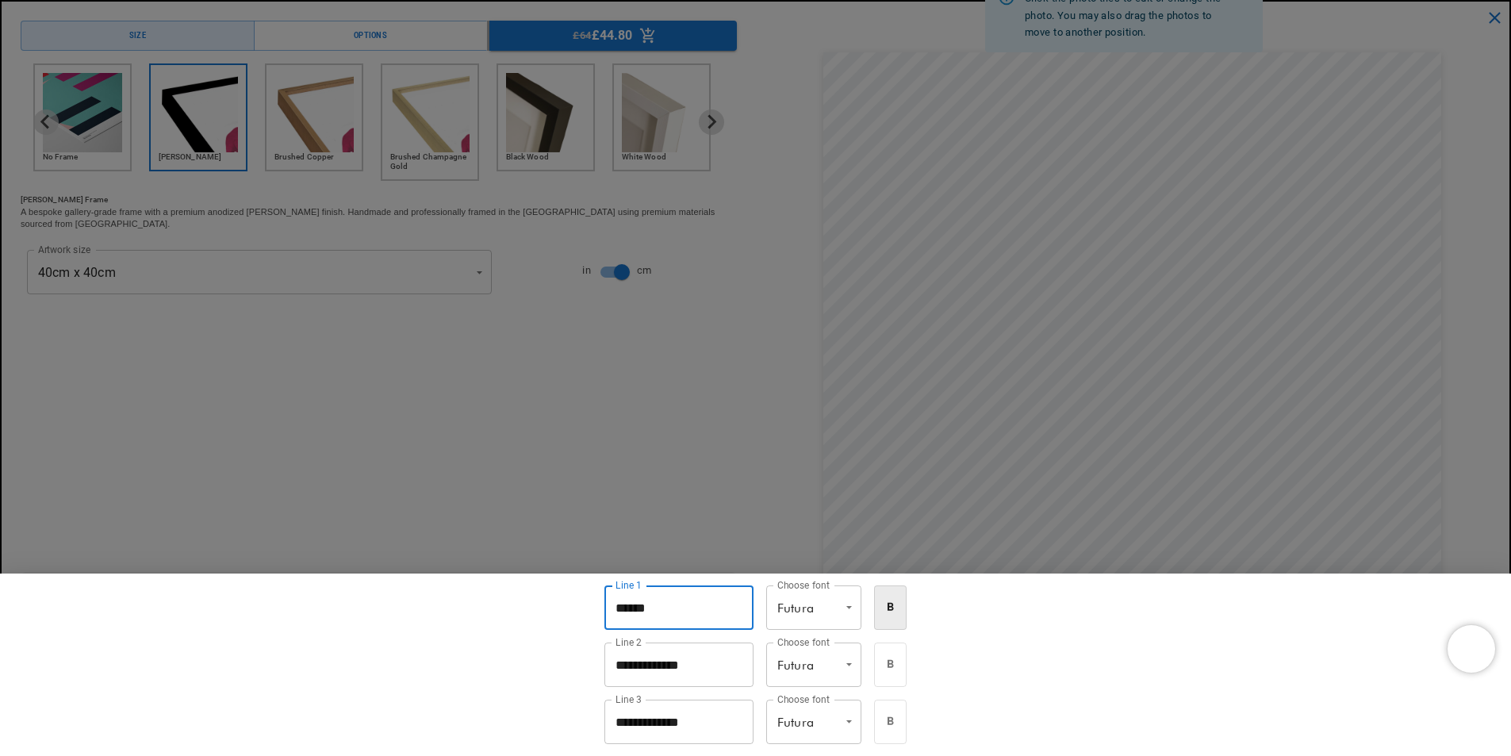
type input "******"
click at [657, 725] on input "**********" at bounding box center [679, 722] width 149 height 44
type input "********"
click at [1228, 649] on div "**********" at bounding box center [755, 665] width 1511 height 182
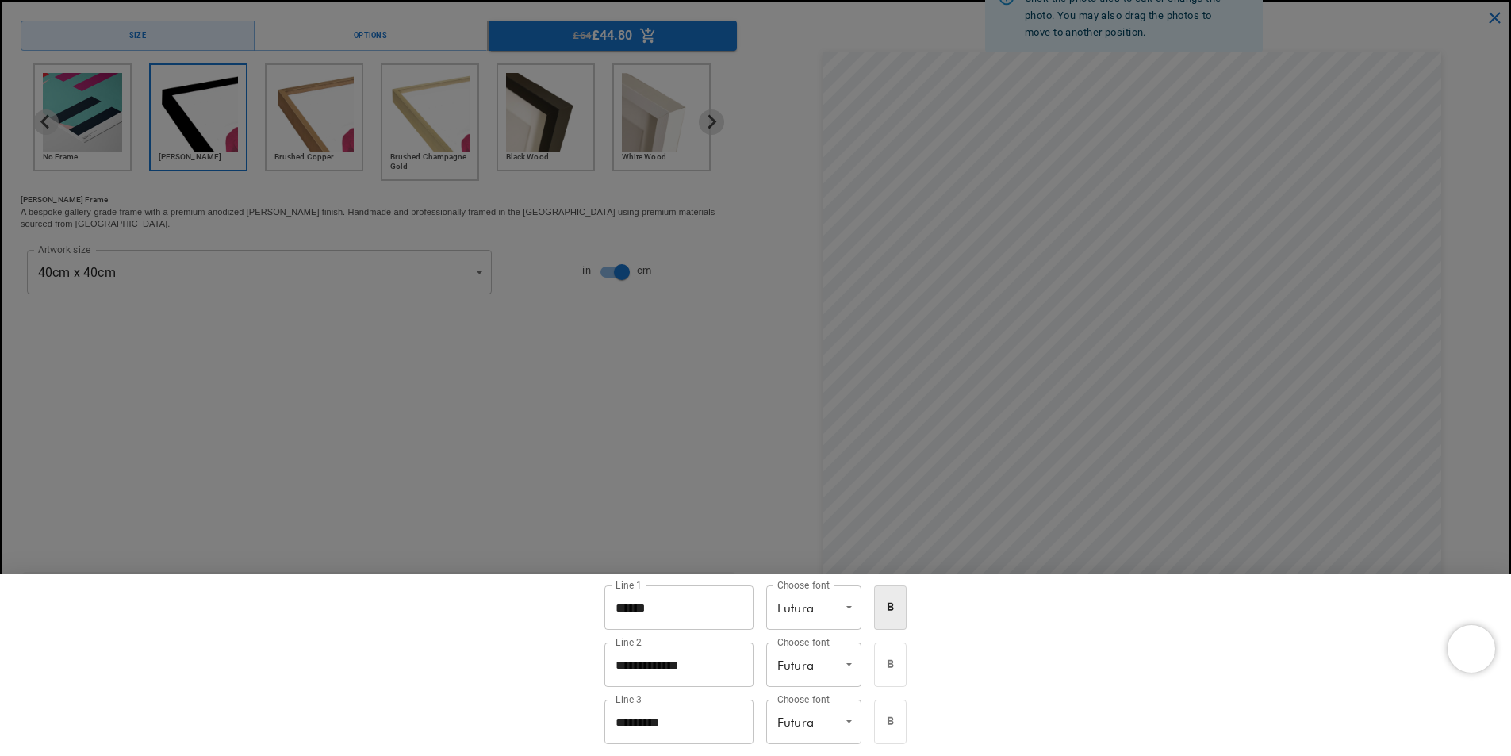
click at [1395, 422] on div at bounding box center [755, 378] width 1511 height 756
click at [623, 718] on input "********" at bounding box center [679, 722] width 149 height 44
click at [620, 720] on input "********" at bounding box center [679, 722] width 149 height 44
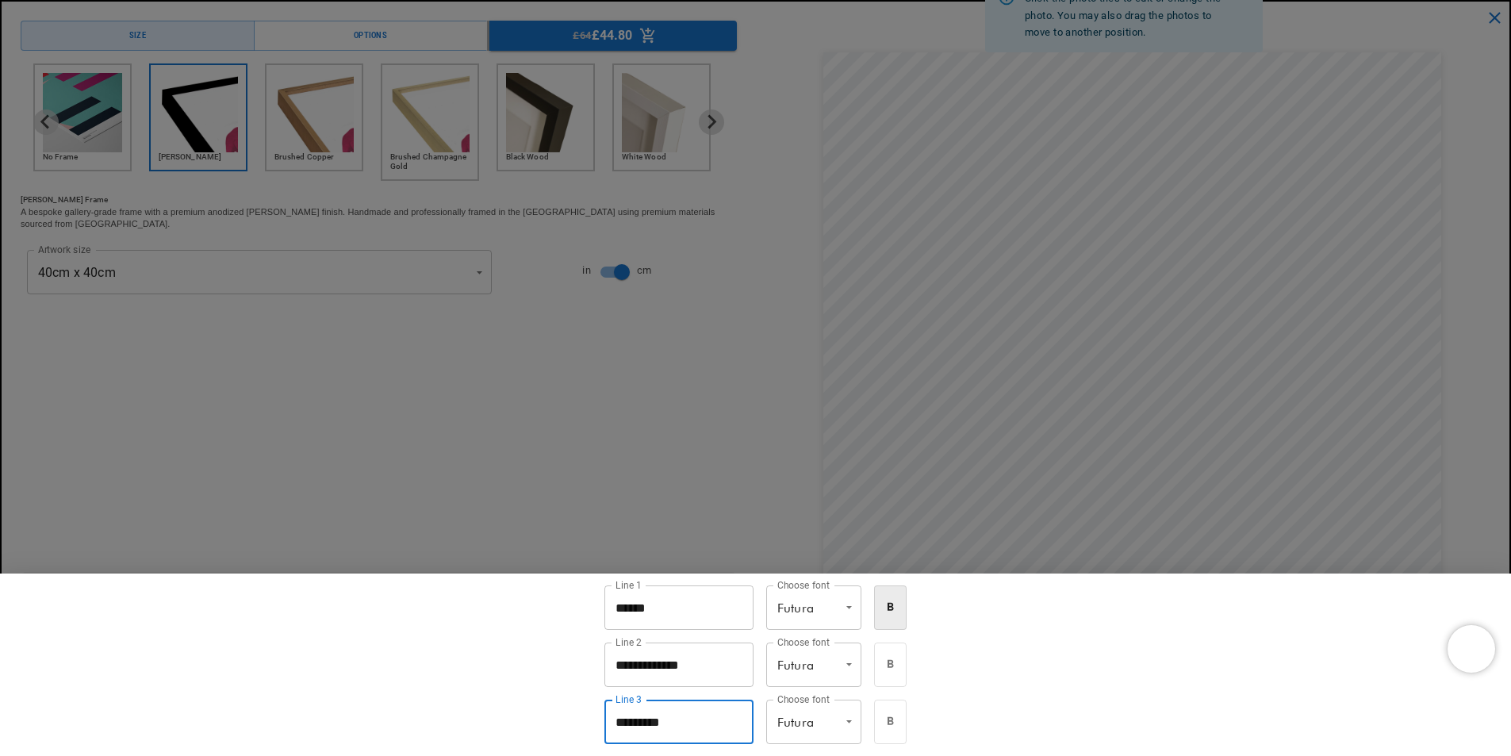
click at [632, 721] on input "********" at bounding box center [679, 722] width 149 height 44
type input "********"
click at [725, 664] on input "**********" at bounding box center [679, 665] width 149 height 44
type input "*"
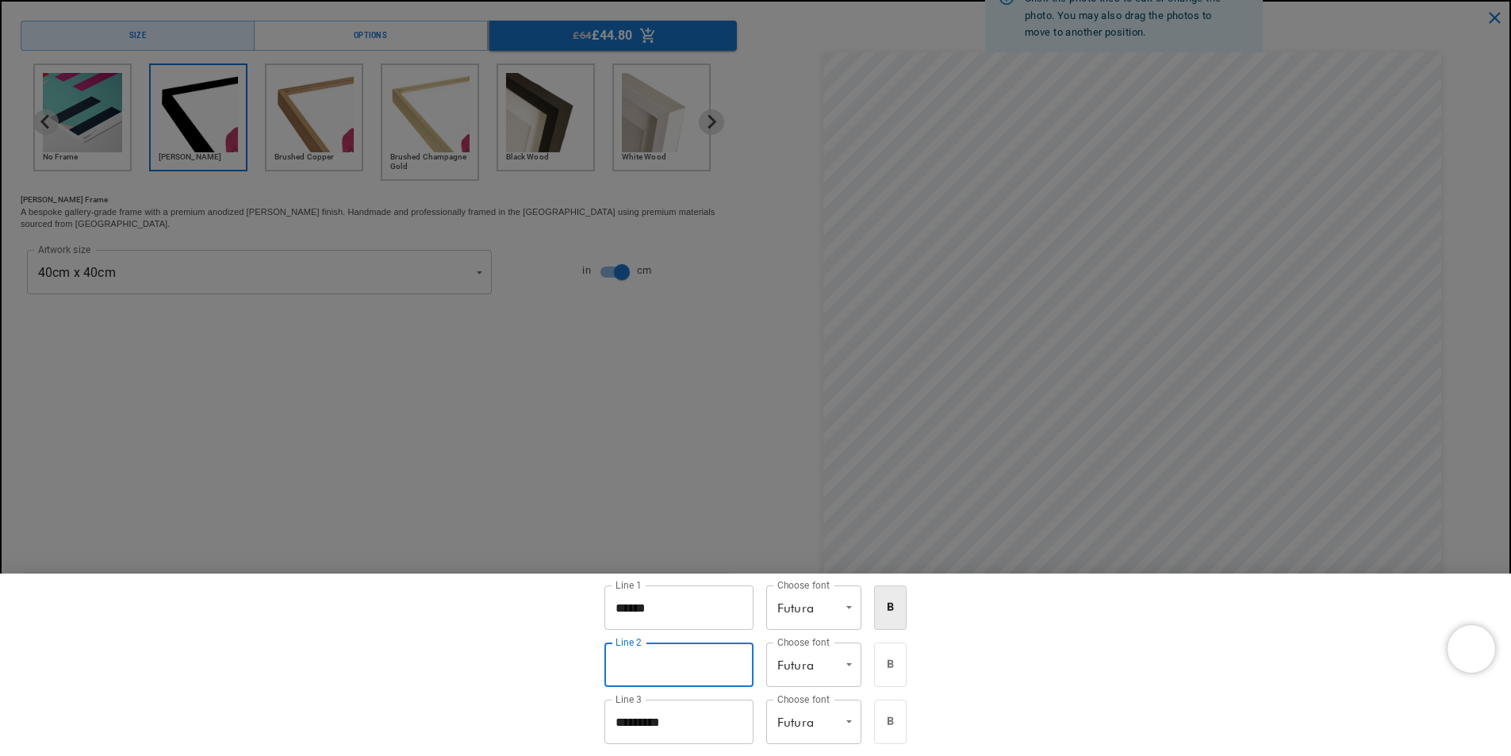
click at [744, 395] on div at bounding box center [755, 378] width 1511 height 756
click at [735, 663] on input "Line 2" at bounding box center [679, 665] width 149 height 44
click at [933, 670] on div "Line 1 ****** Line 1 Choose font Futura ****** Choose font Line 2 Line 2 Choose…" at bounding box center [755, 665] width 1511 height 182
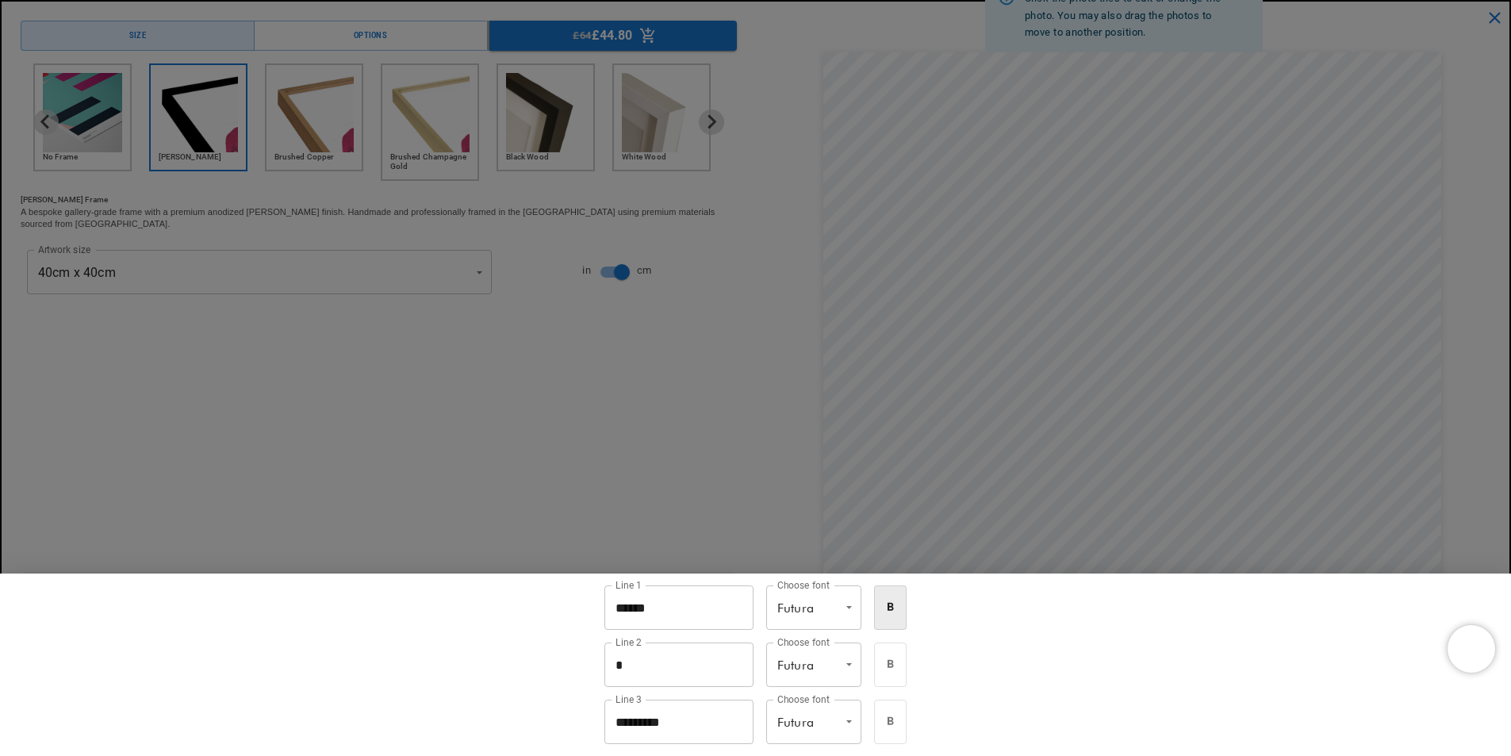
click at [765, 490] on div at bounding box center [755, 378] width 1511 height 756
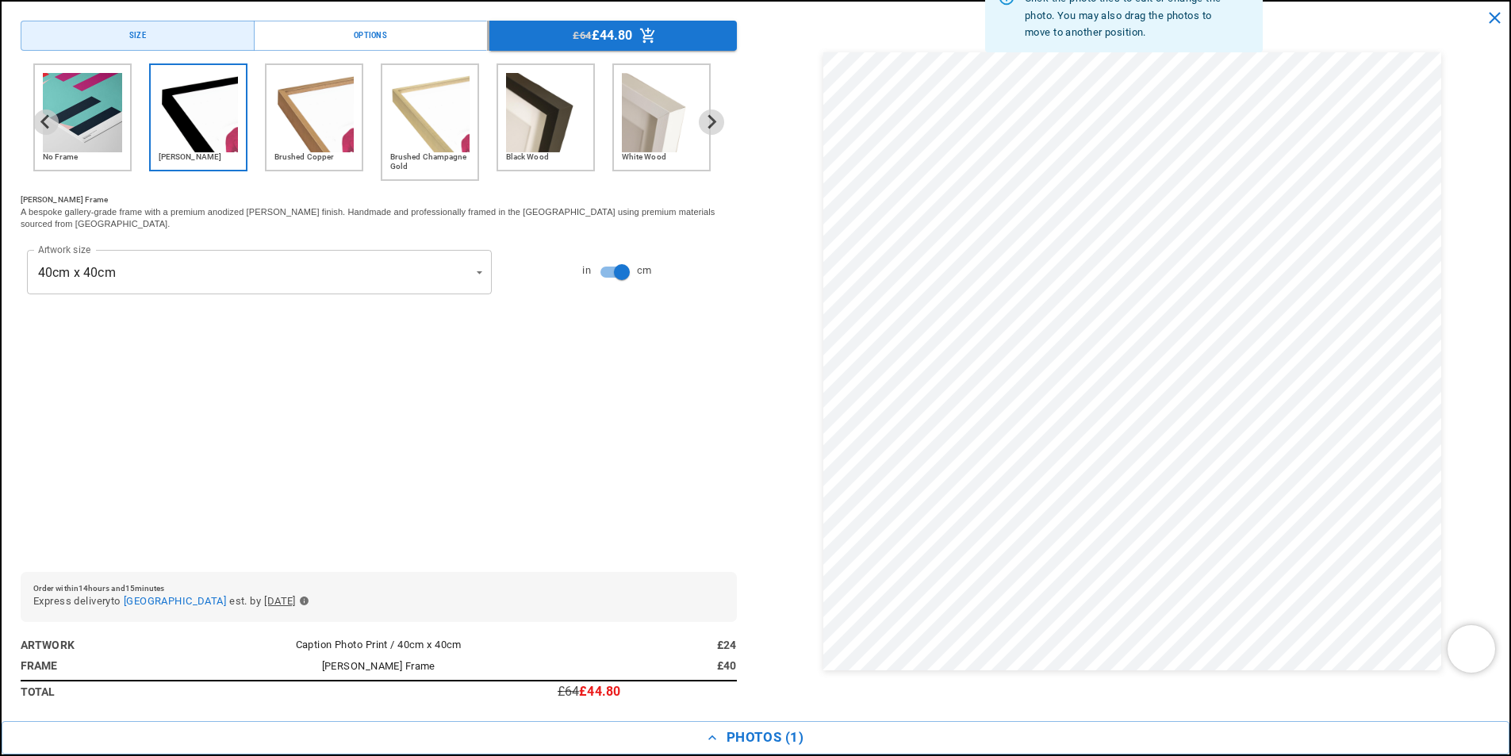
scroll to position [0, 0]
click at [309, 597] on icon "button" at bounding box center [304, 601] width 9 height 9
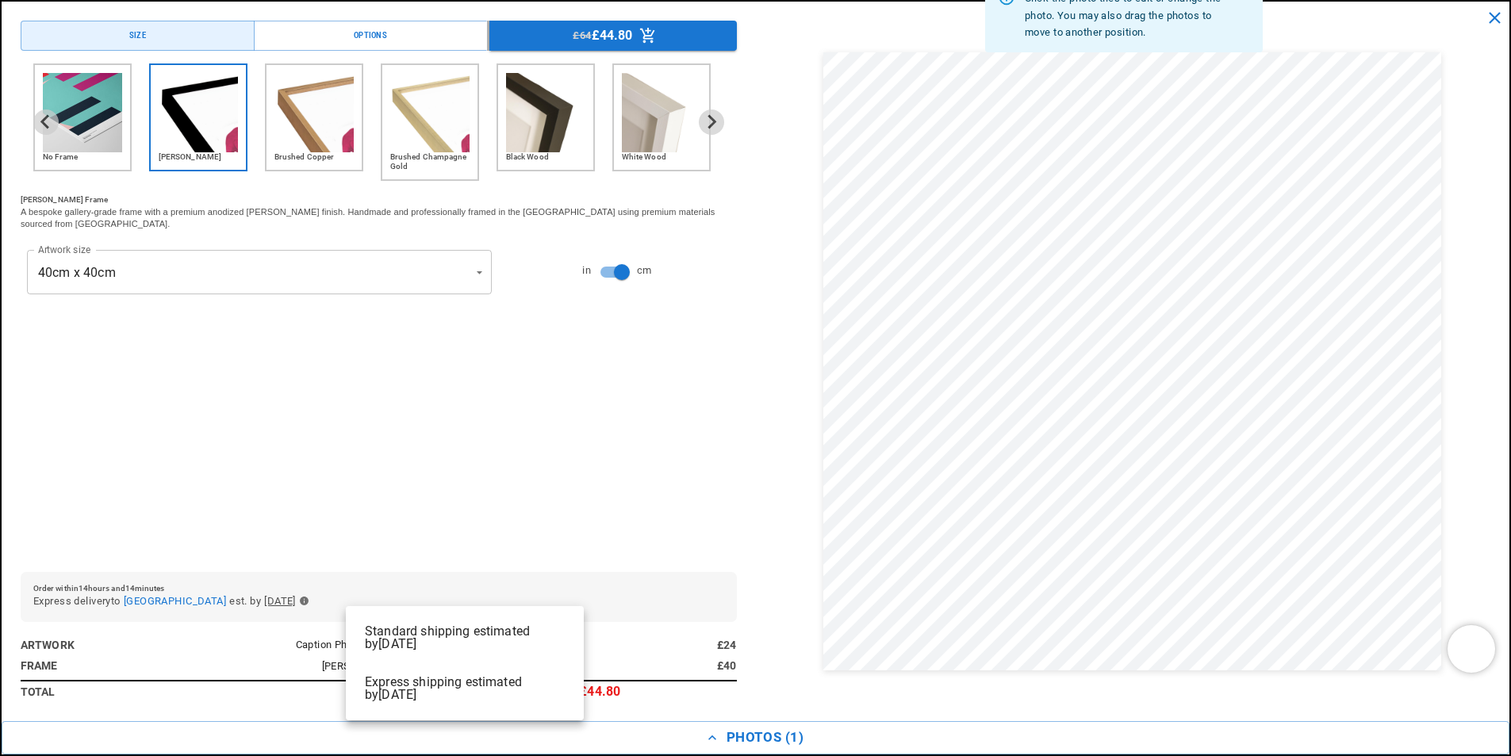
scroll to position [0, 619]
click at [1140, 303] on div at bounding box center [755, 378] width 1511 height 756
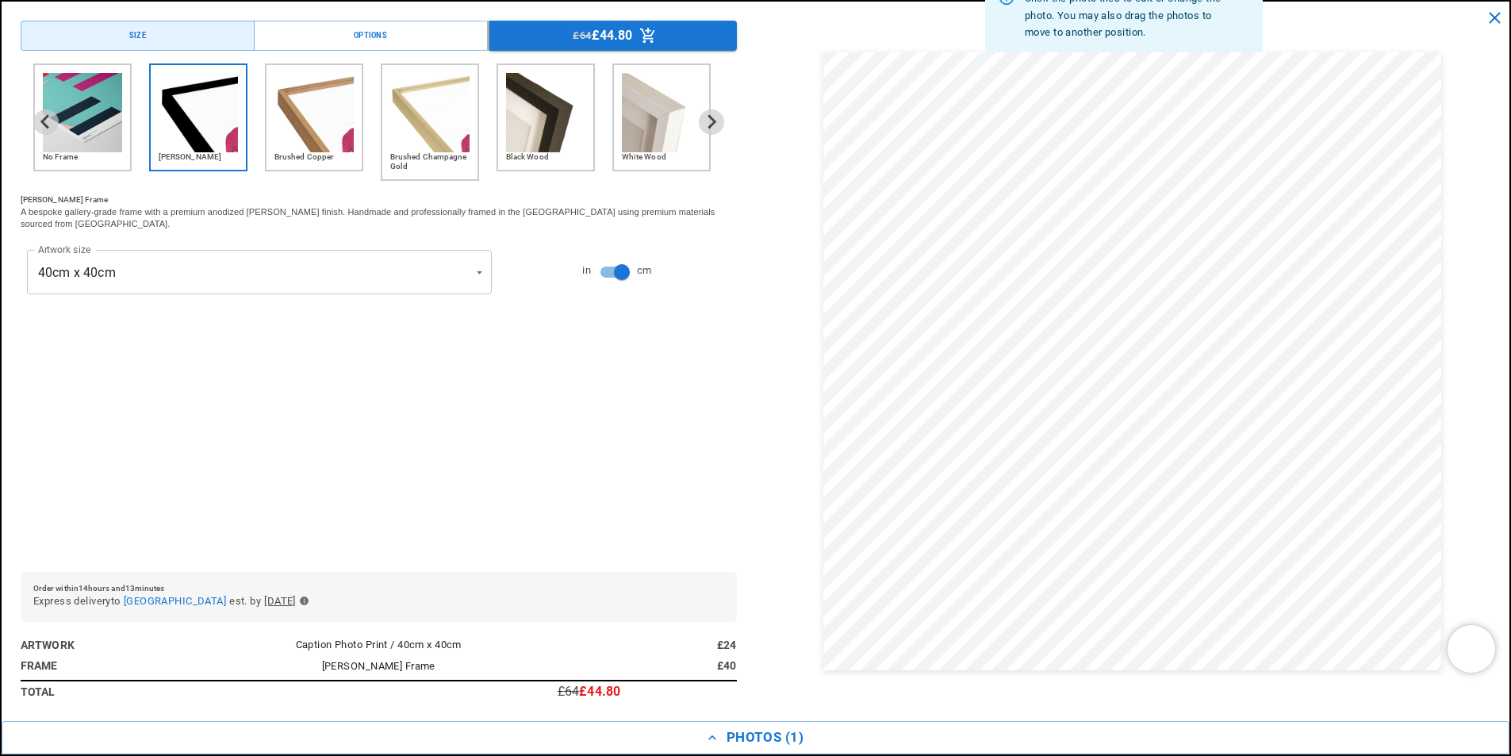
scroll to position [0, 309]
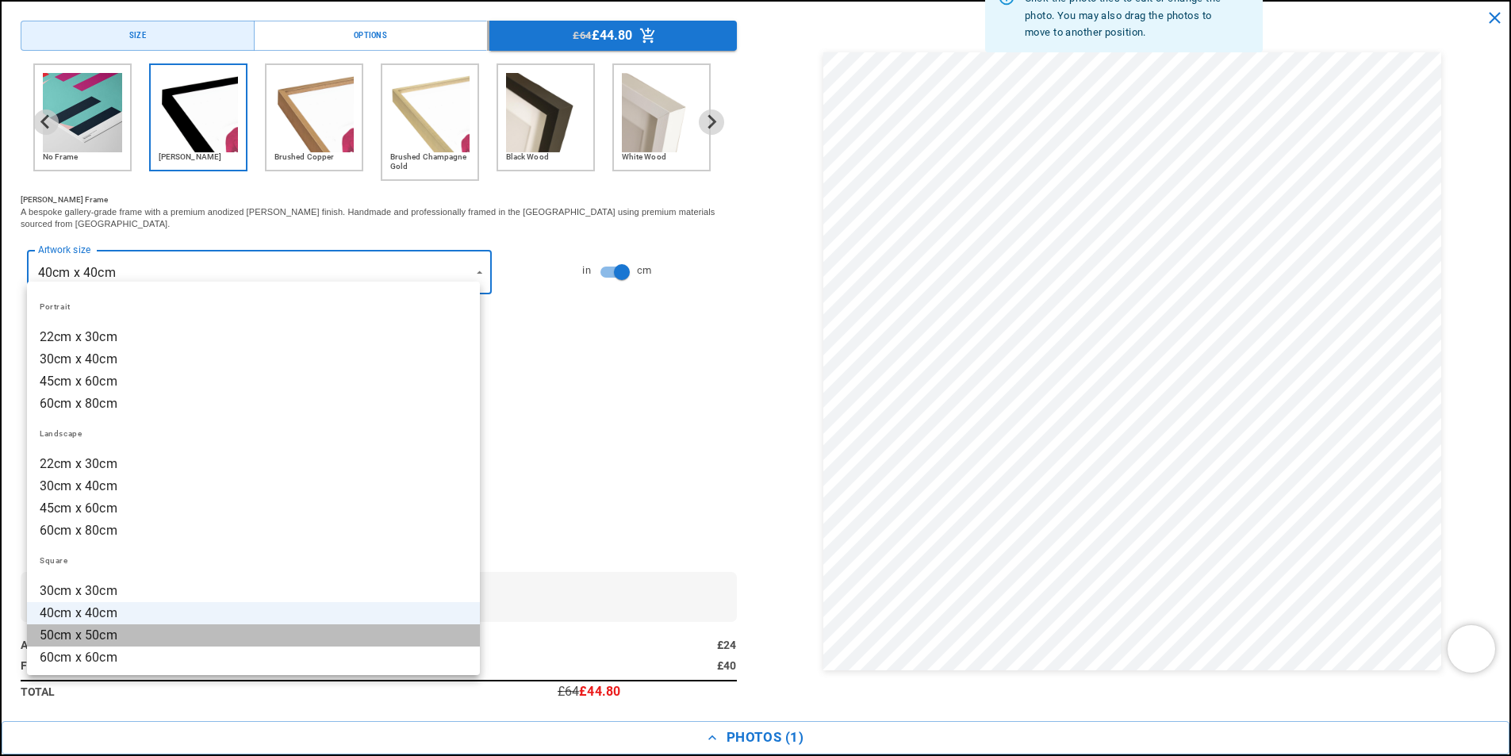
click at [284, 631] on li "50cm x 50cm" at bounding box center [253, 635] width 453 height 22
type input "**********"
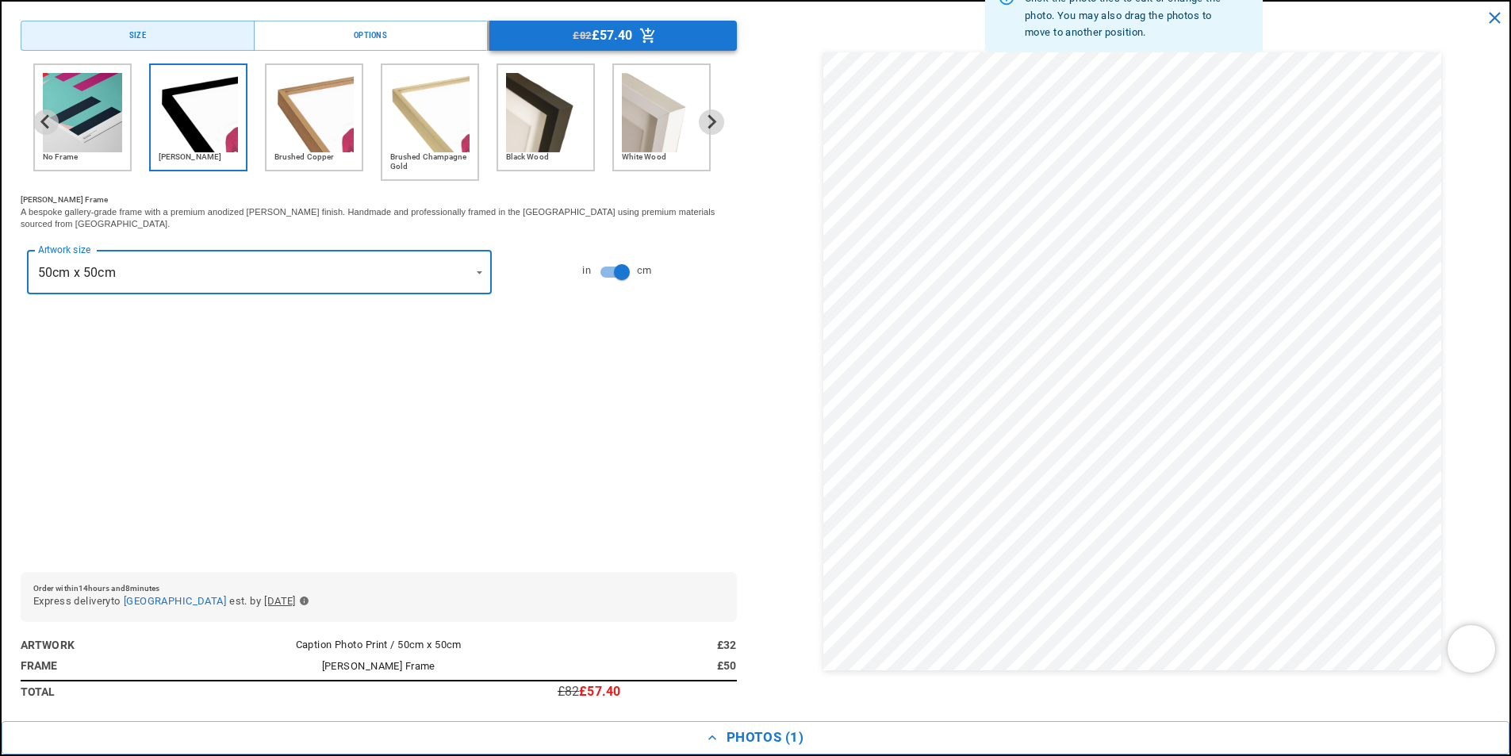
scroll to position [0, 0]
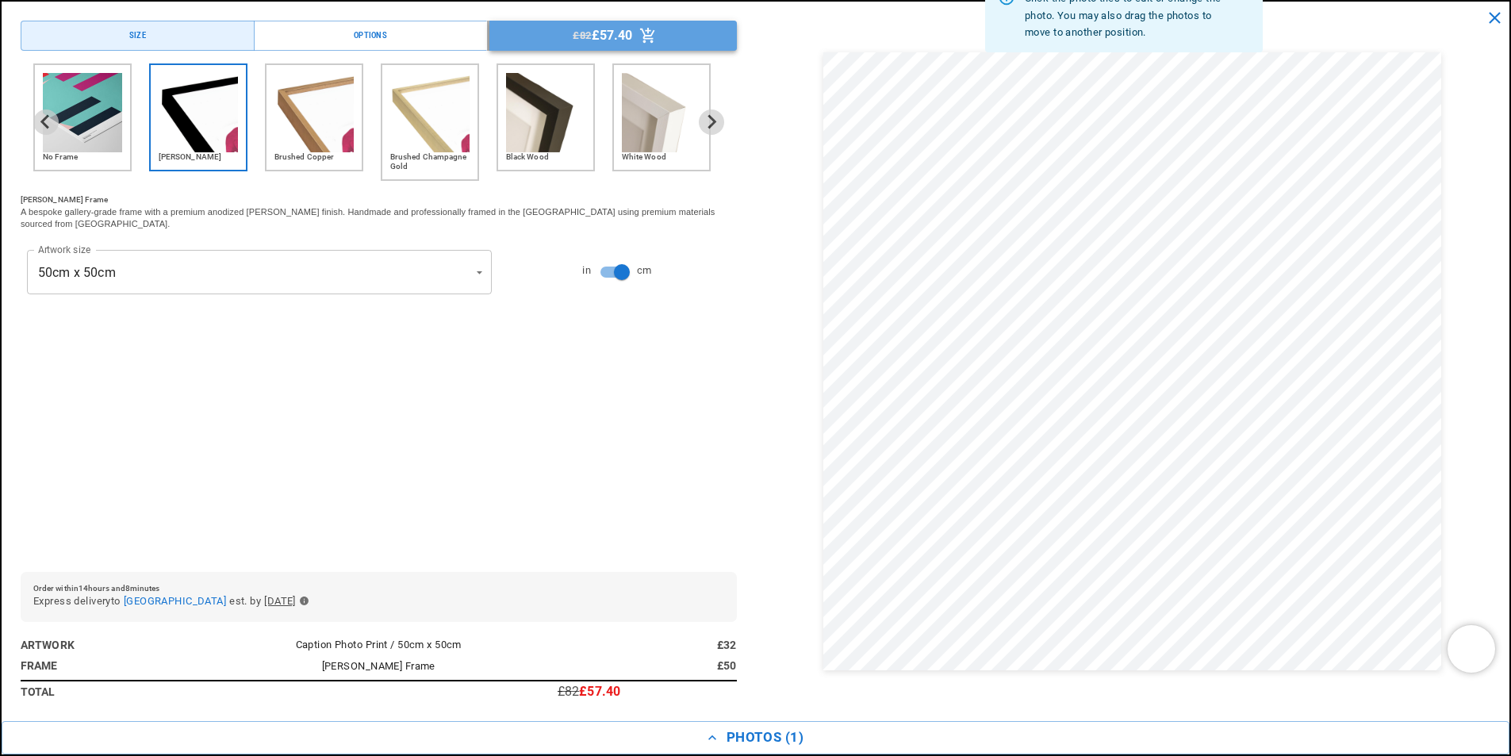
click at [629, 33] on button "£82 £57.40" at bounding box center [612, 36] width 247 height 30
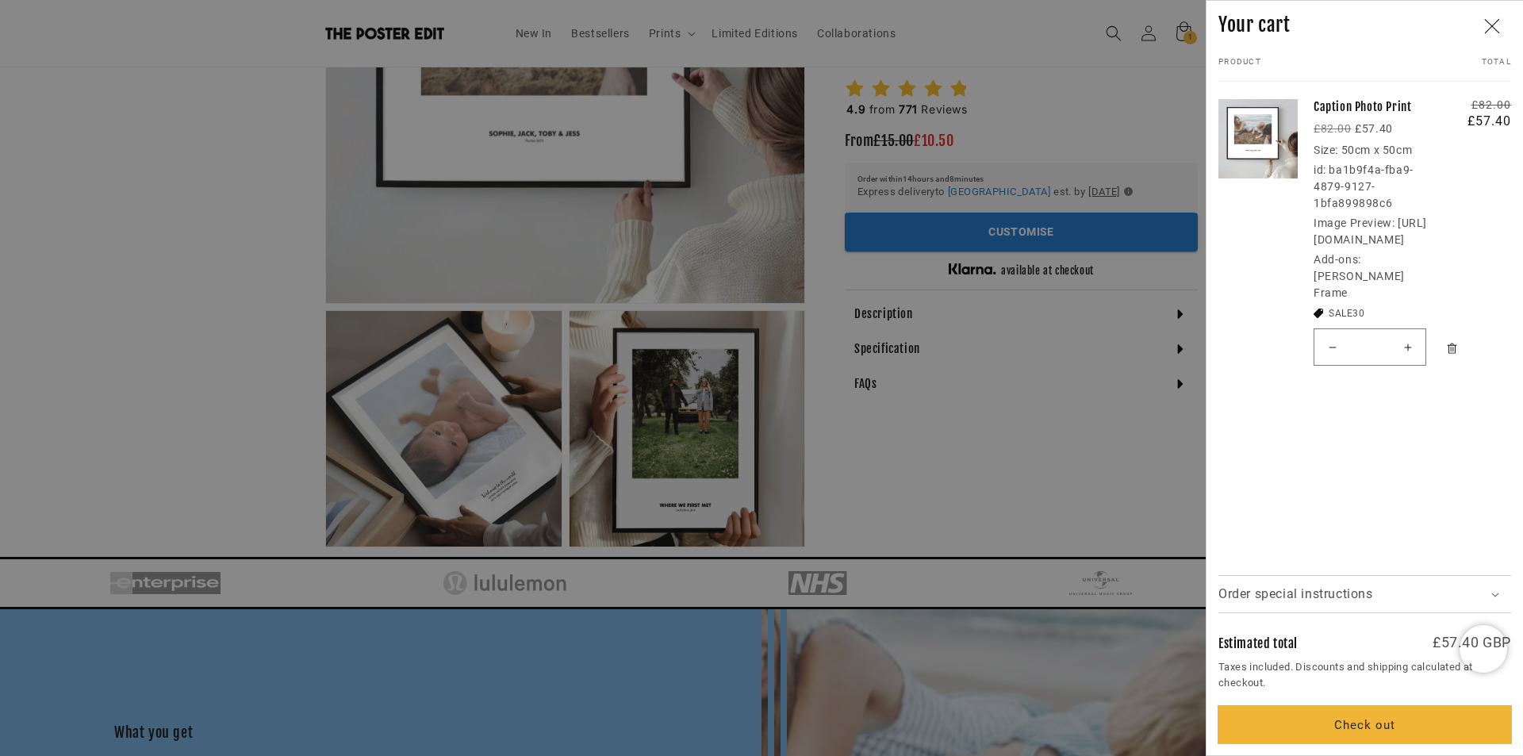
click at [1302, 716] on button "Check out" at bounding box center [1365, 724] width 293 height 37
